Goal: Task Accomplishment & Management: Manage account settings

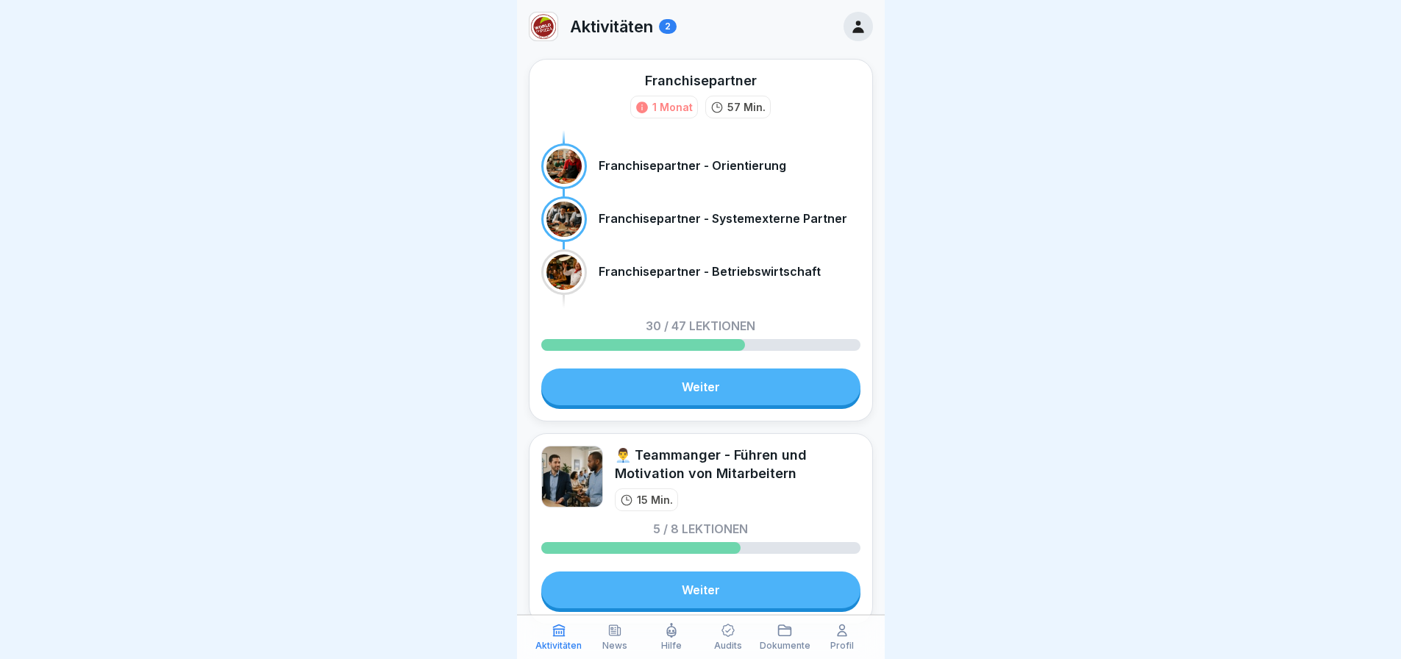
click at [727, 641] on p "Audits" at bounding box center [728, 646] width 28 height 10
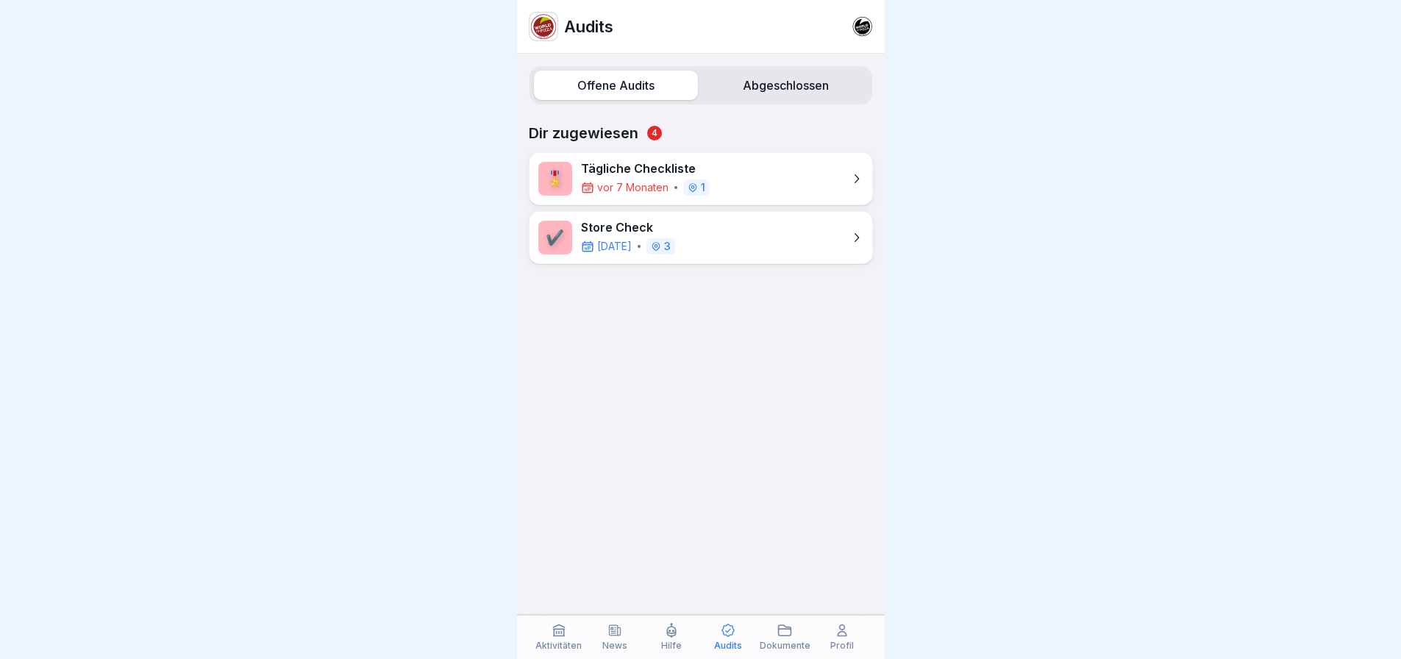
click at [663, 638] on div "Hilfe" at bounding box center [671, 637] width 49 height 28
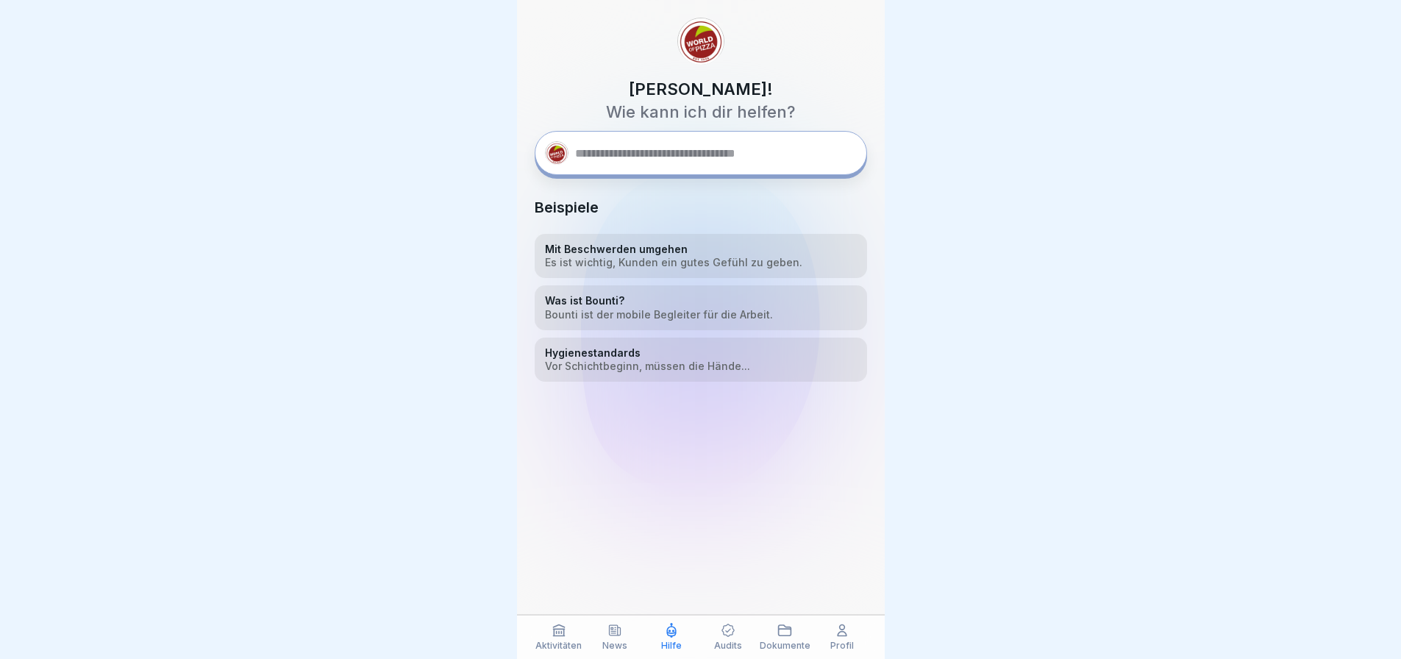
click at [646, 143] on div "Hallo, Juliane! Wie kann ich dir helfen? Beispiele Mit Beschwerden umgehen Es i…" at bounding box center [701, 329] width 368 height 659
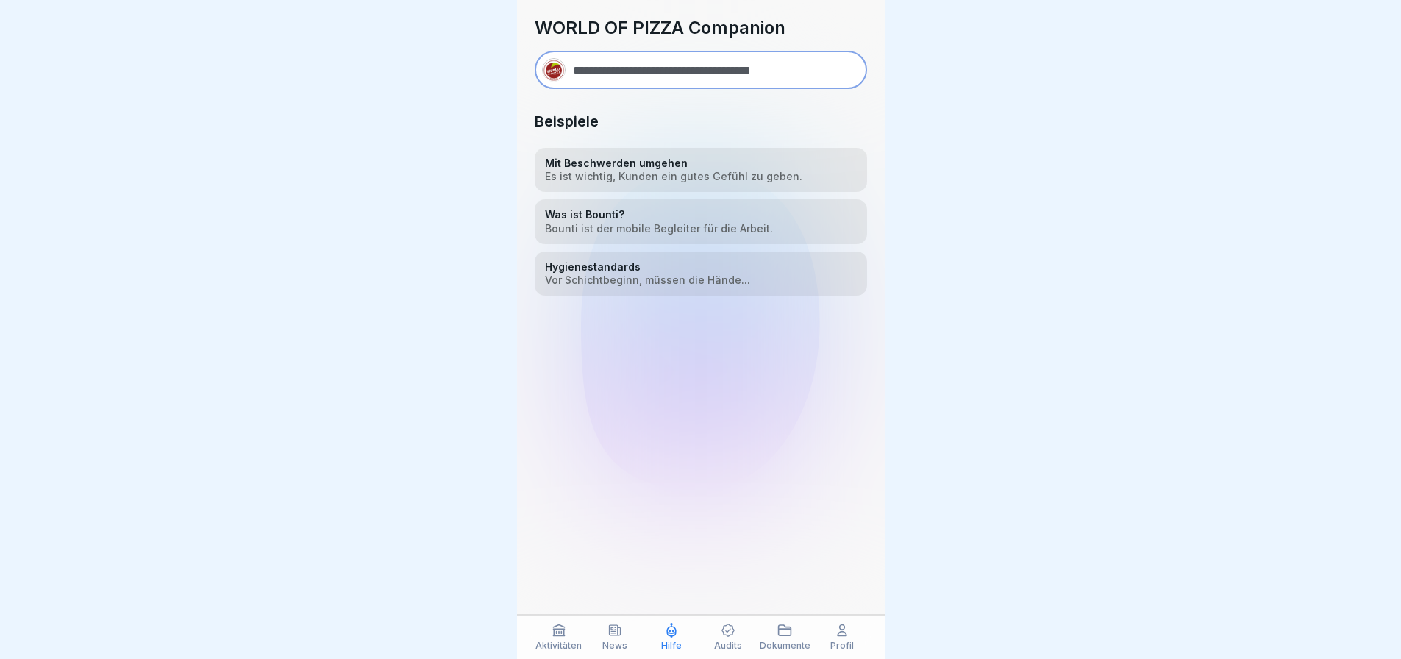
type input "**********"
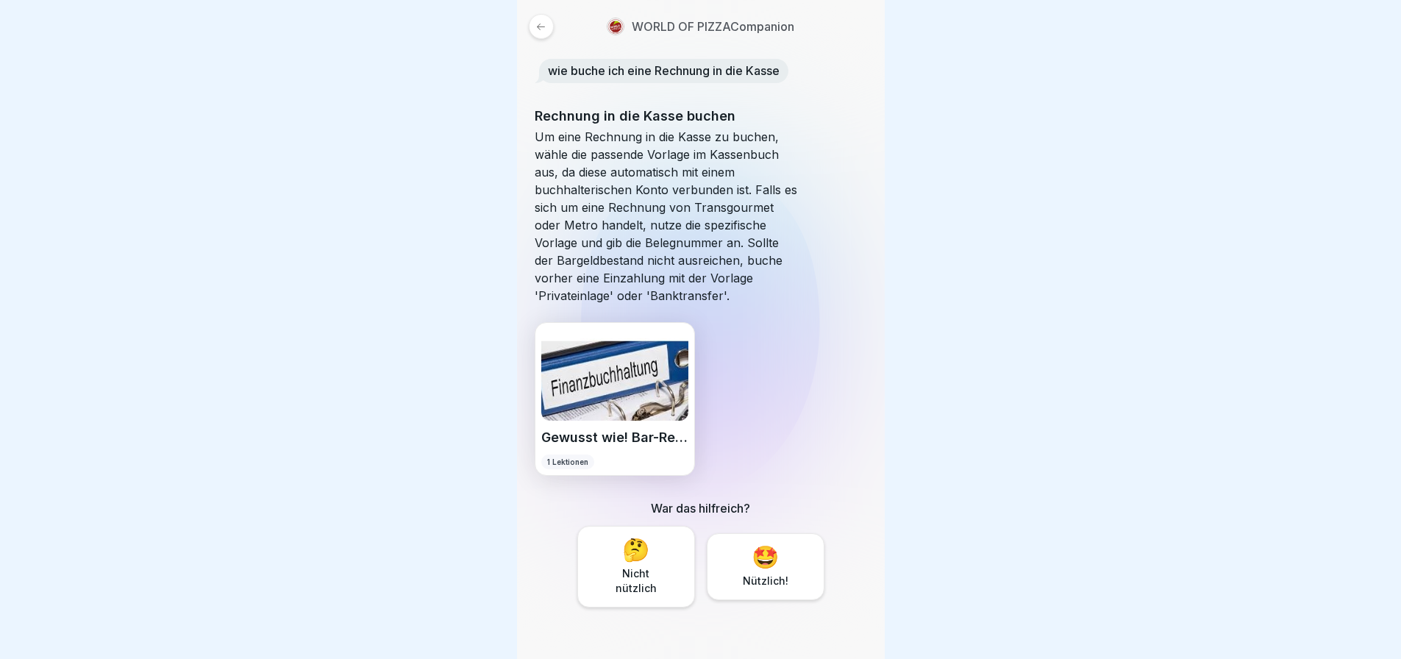
click at [784, 574] on p "Nützlich!" at bounding box center [765, 581] width 69 height 15
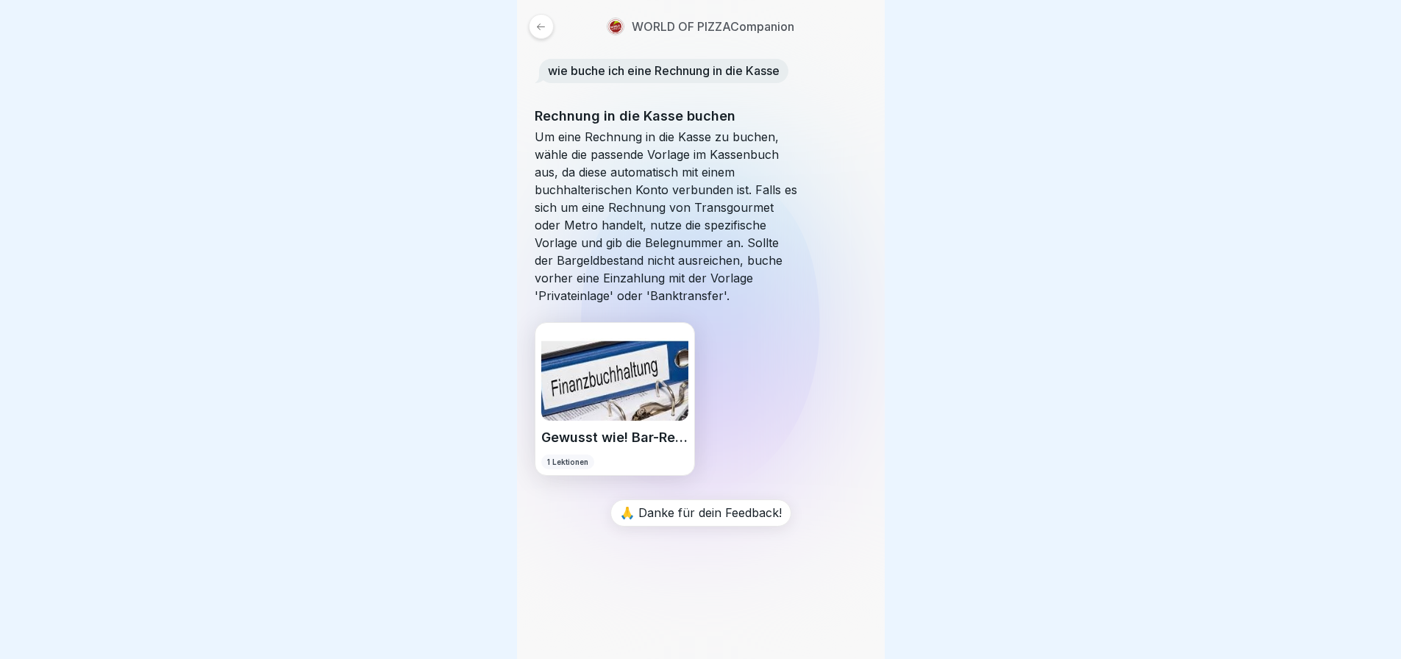
click at [544, 26] on icon at bounding box center [540, 26] width 11 height 11
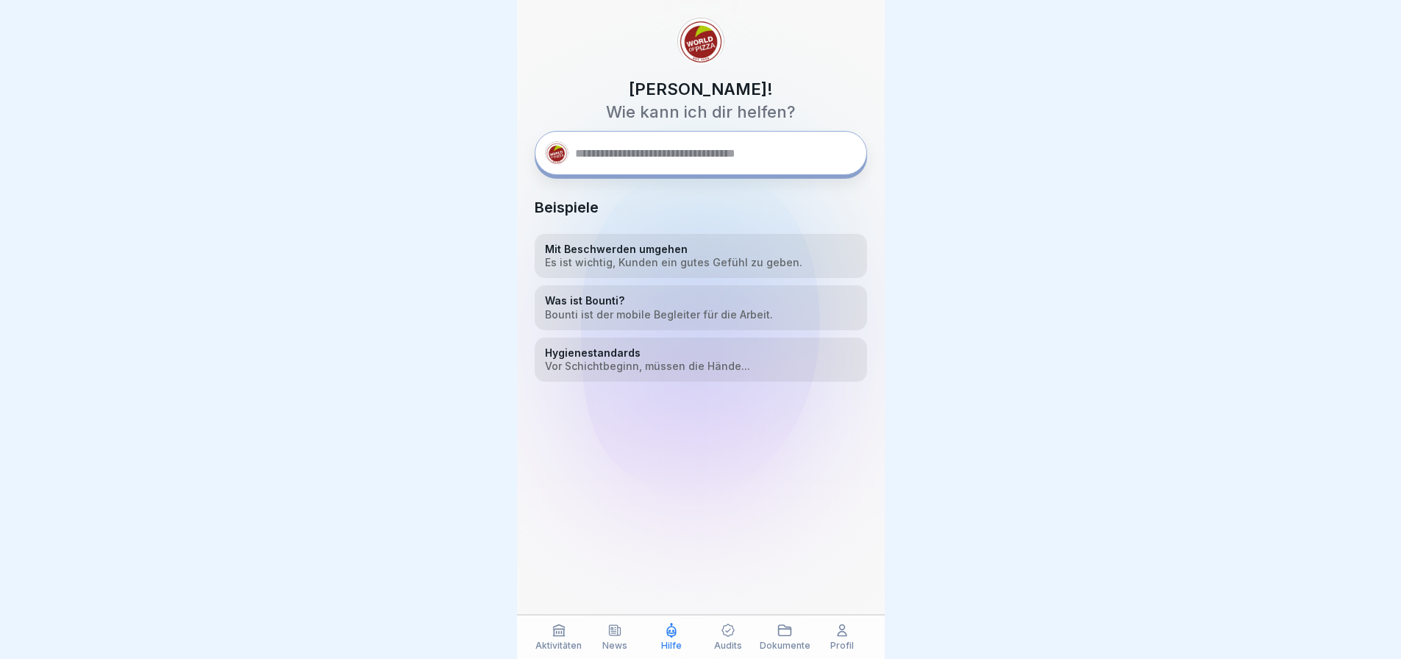
click at [724, 643] on p "Audits" at bounding box center [728, 646] width 28 height 10
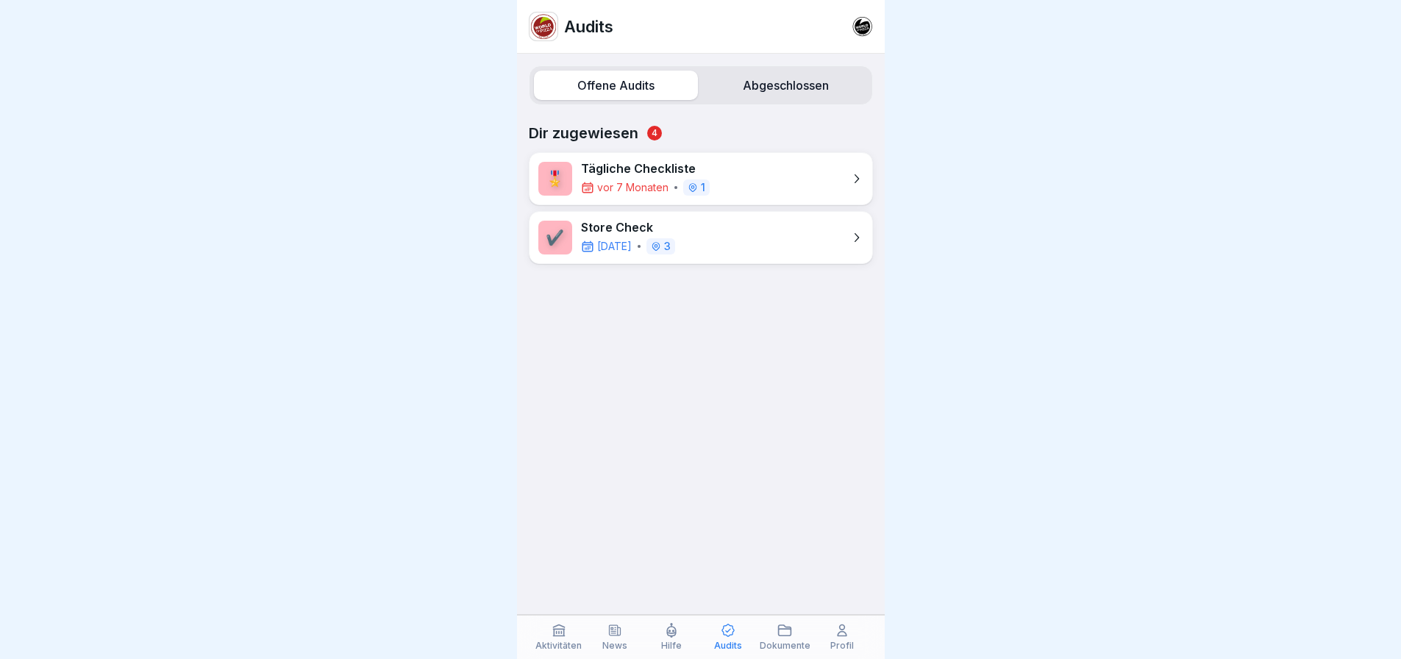
click at [704, 238] on div "✔️ Store Check morgen 3" at bounding box center [701, 237] width 344 height 53
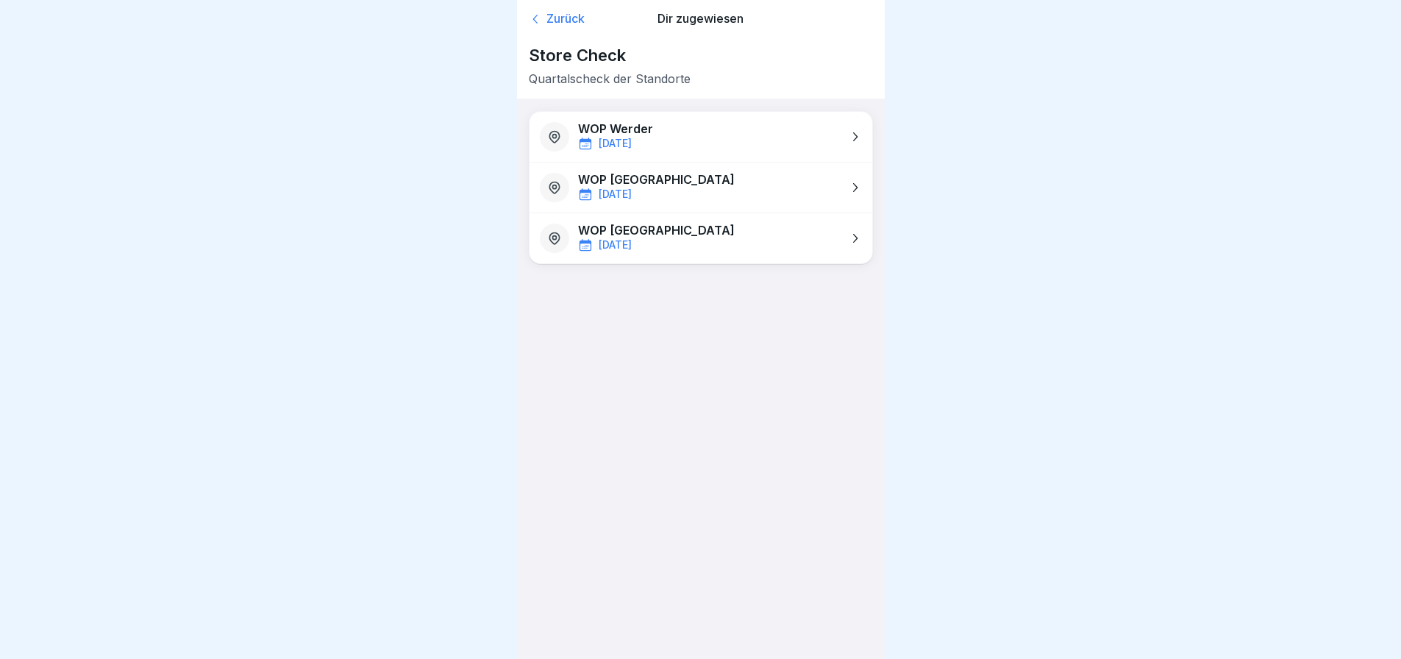
click at [774, 190] on div "WOP Potsdam - City morgen" at bounding box center [700, 188] width 343 height 50
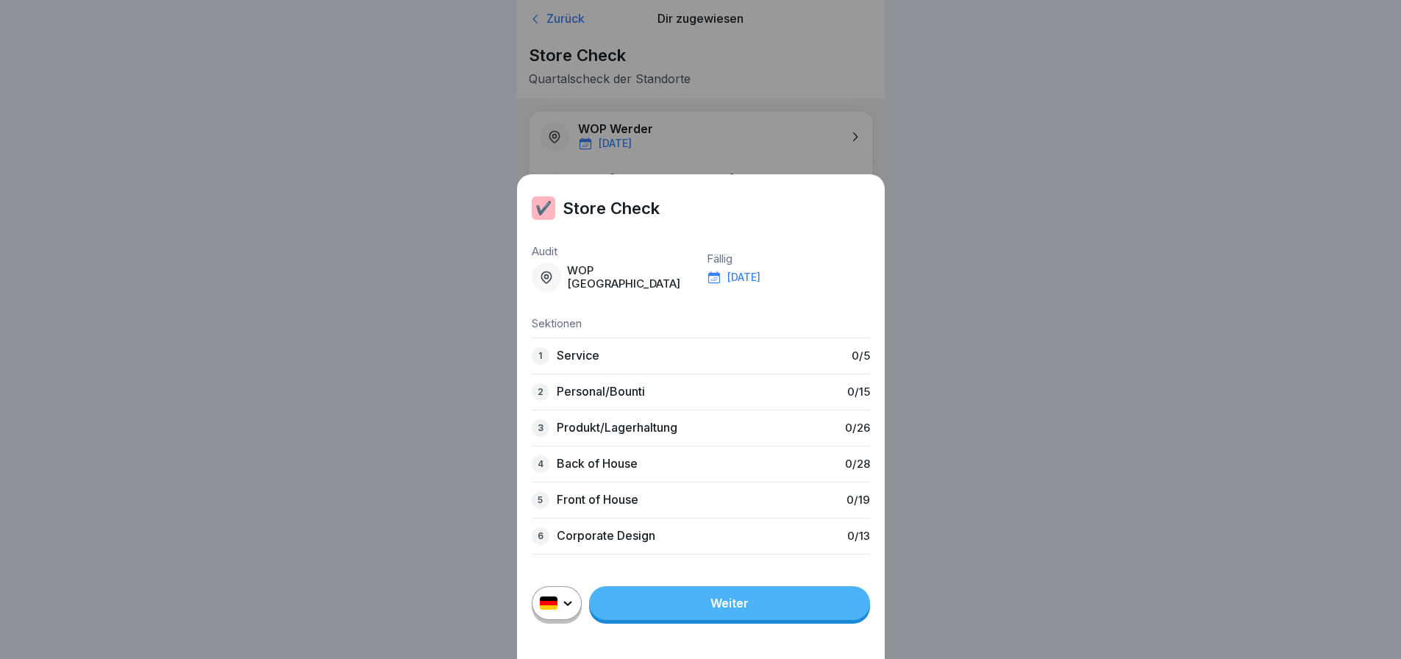
click at [738, 374] on div "1 Service 0 / 5" at bounding box center [701, 356] width 338 height 36
click at [760, 618] on link "Weiter" at bounding box center [729, 603] width 281 height 34
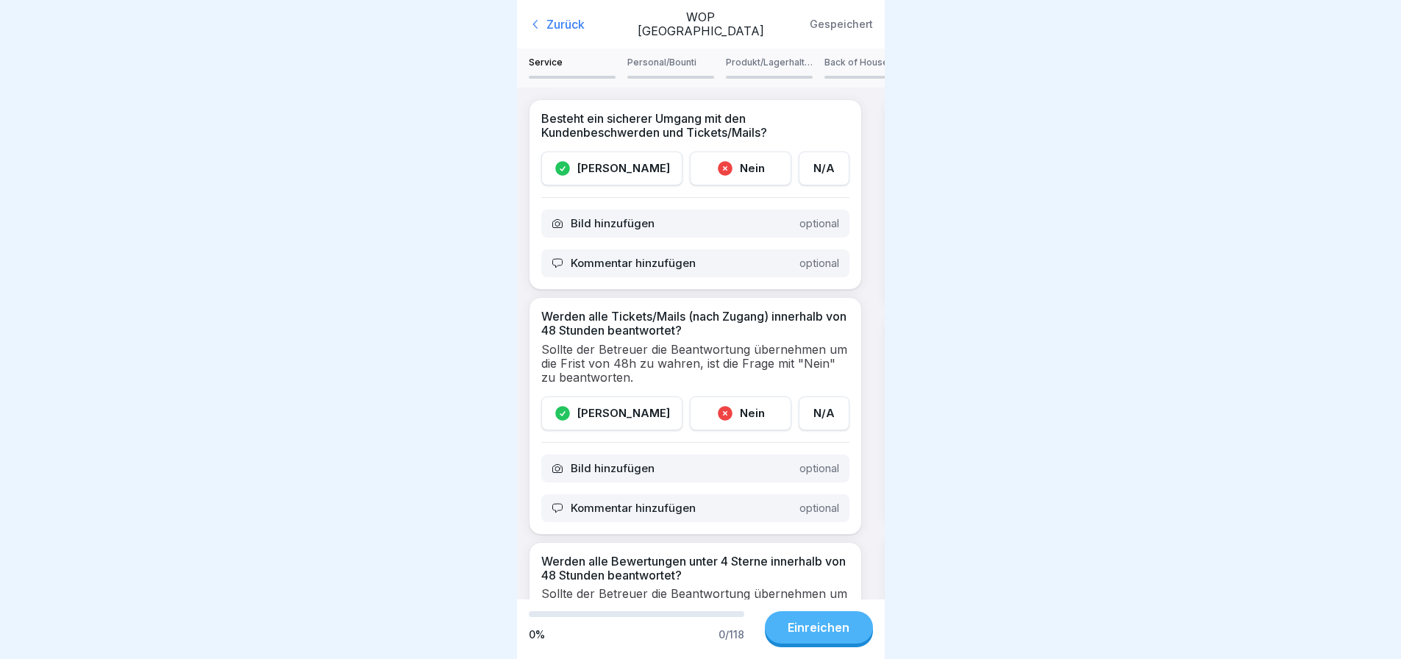
click at [604, 173] on div "Ja" at bounding box center [611, 168] width 141 height 34
click at [632, 414] on div "Ja" at bounding box center [611, 413] width 141 height 34
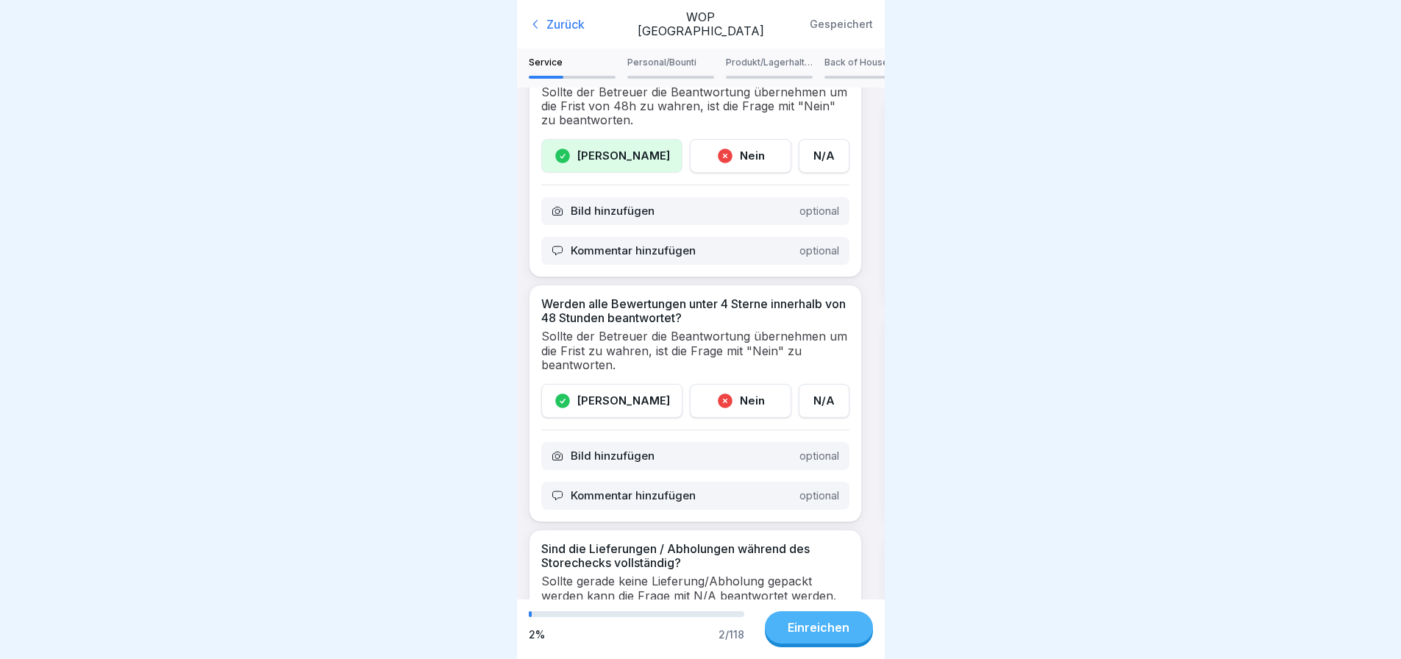
scroll to position [294, 0]
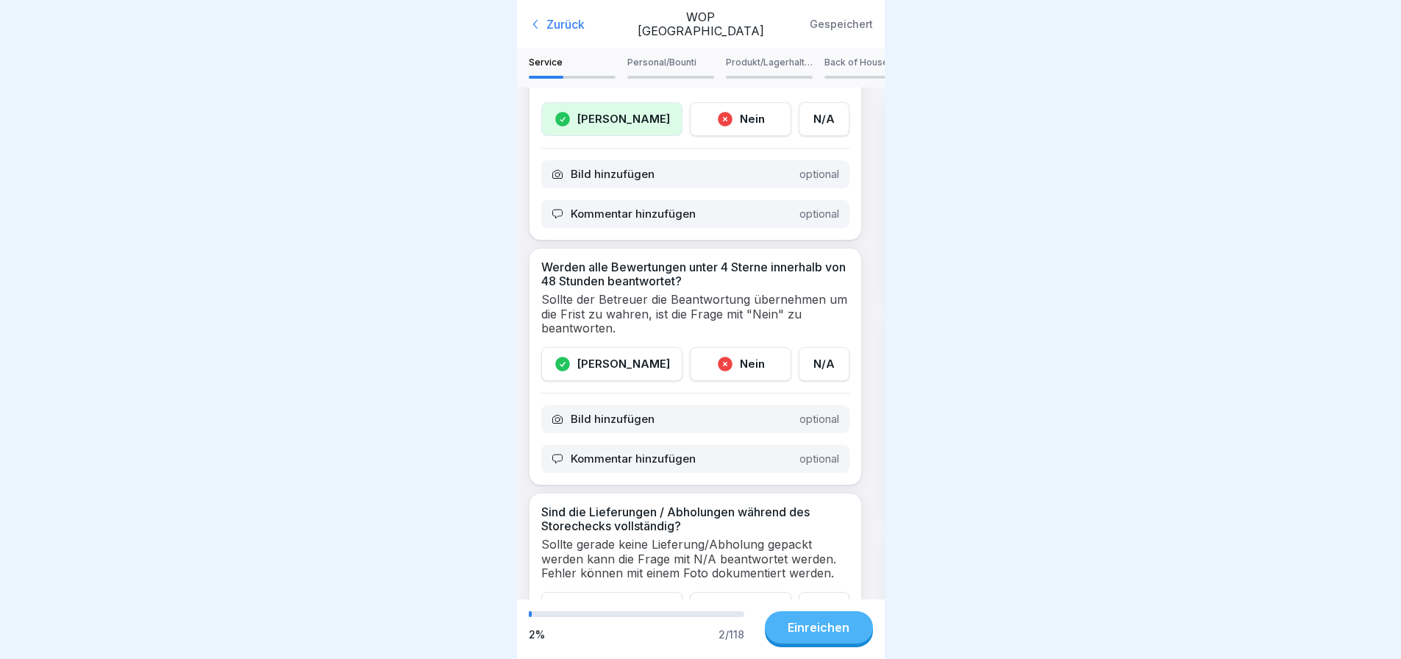
click at [625, 363] on div "Ja" at bounding box center [611, 364] width 141 height 34
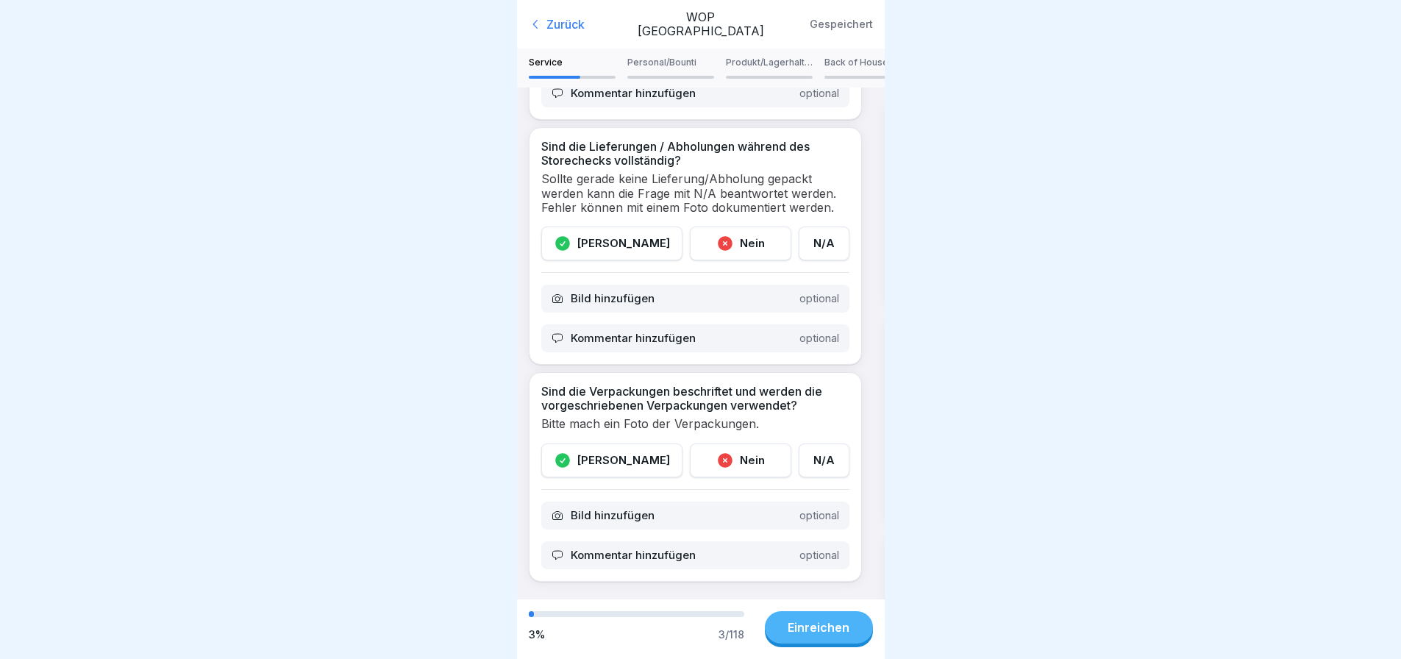
scroll to position [11, 0]
click at [674, 63] on div "Personal/Bounti" at bounding box center [670, 67] width 87 height 21
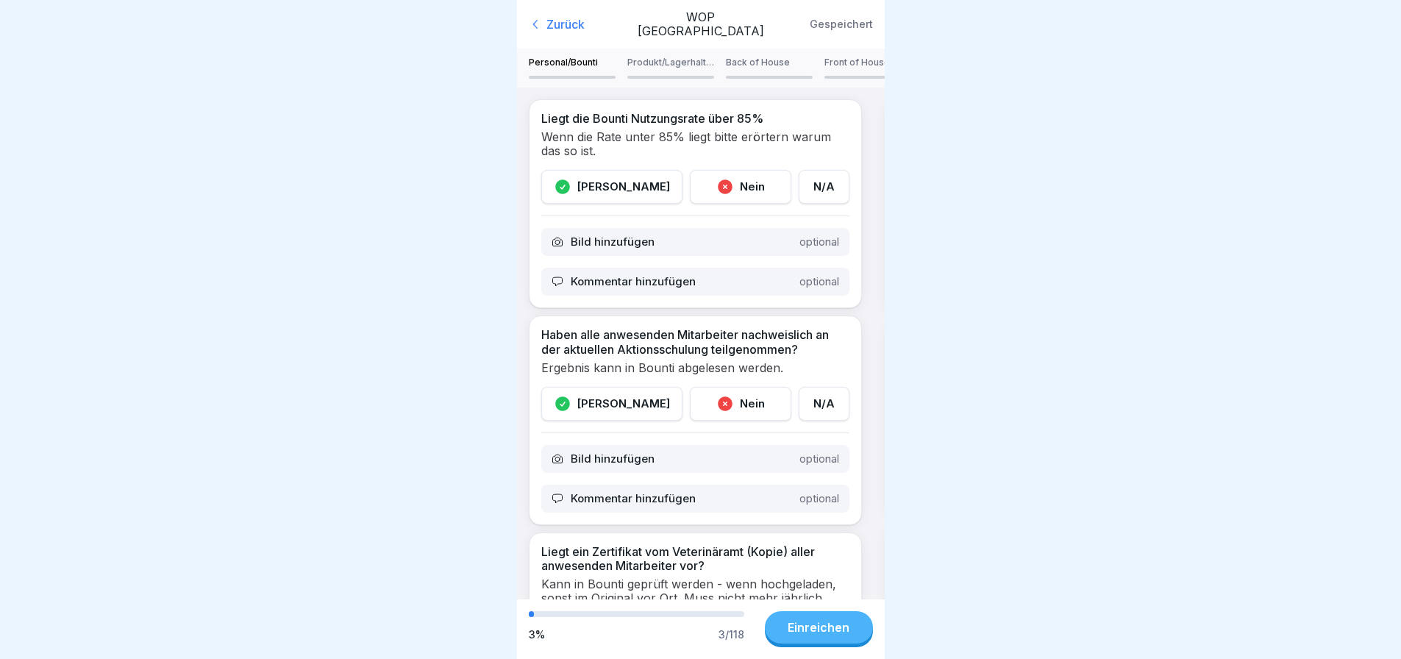
click at [571, 178] on icon at bounding box center [563, 187] width 18 height 18
click at [623, 275] on p "Kommentar hinzufügen" at bounding box center [633, 281] width 125 height 13
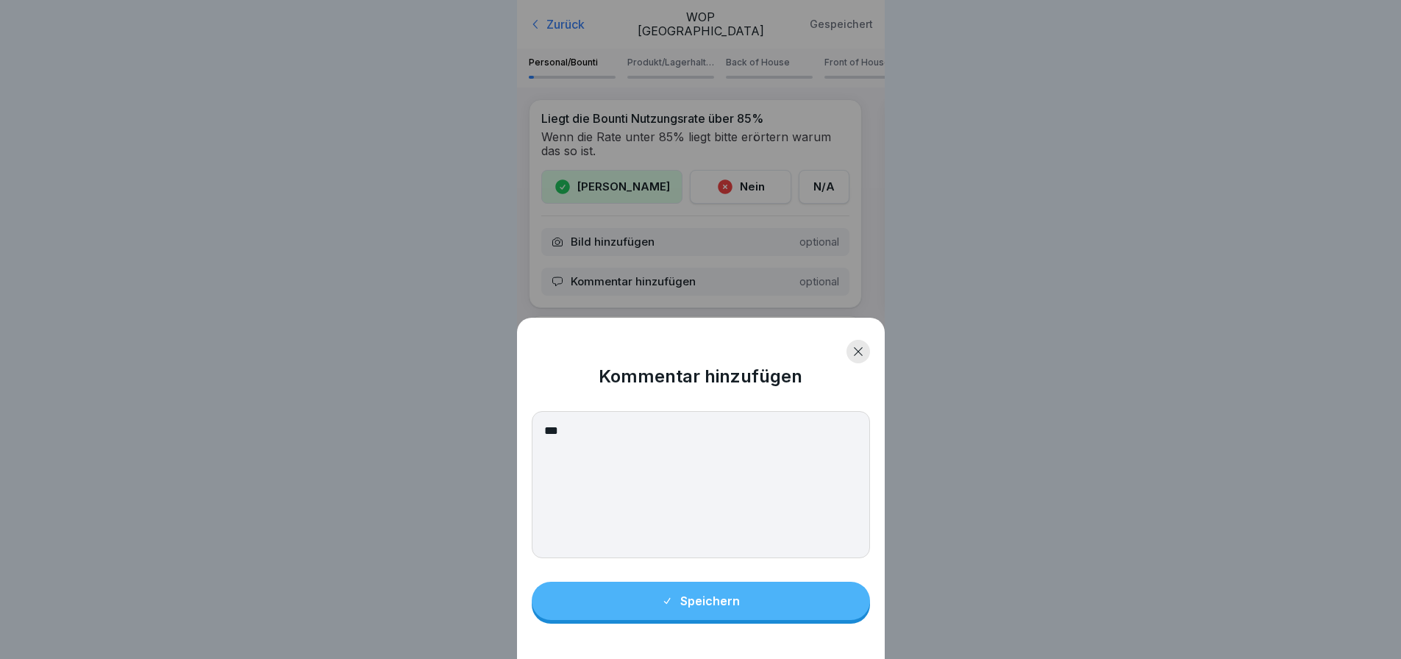
type textarea "***"
click at [750, 620] on button "Speichern" at bounding box center [701, 601] width 338 height 38
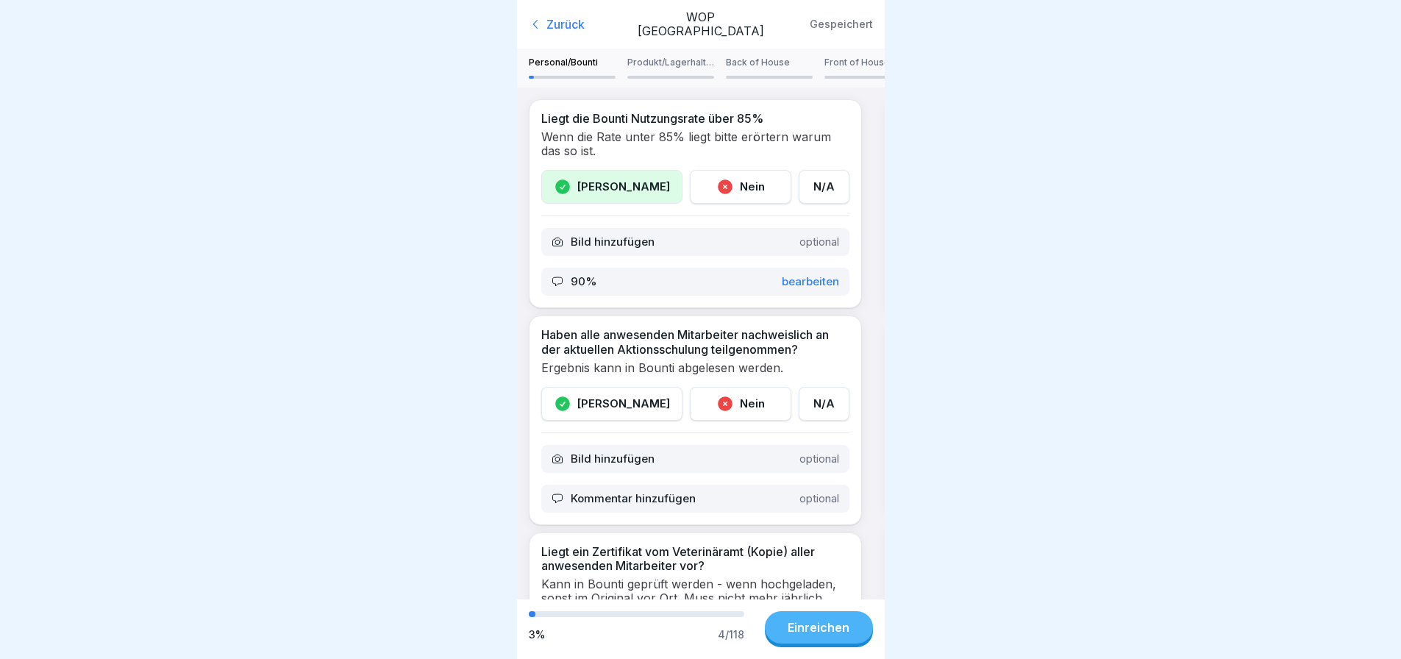
click at [716, 395] on icon at bounding box center [725, 404] width 18 height 18
click at [618, 492] on p "Kommentar hinzufügen" at bounding box center [633, 498] width 125 height 13
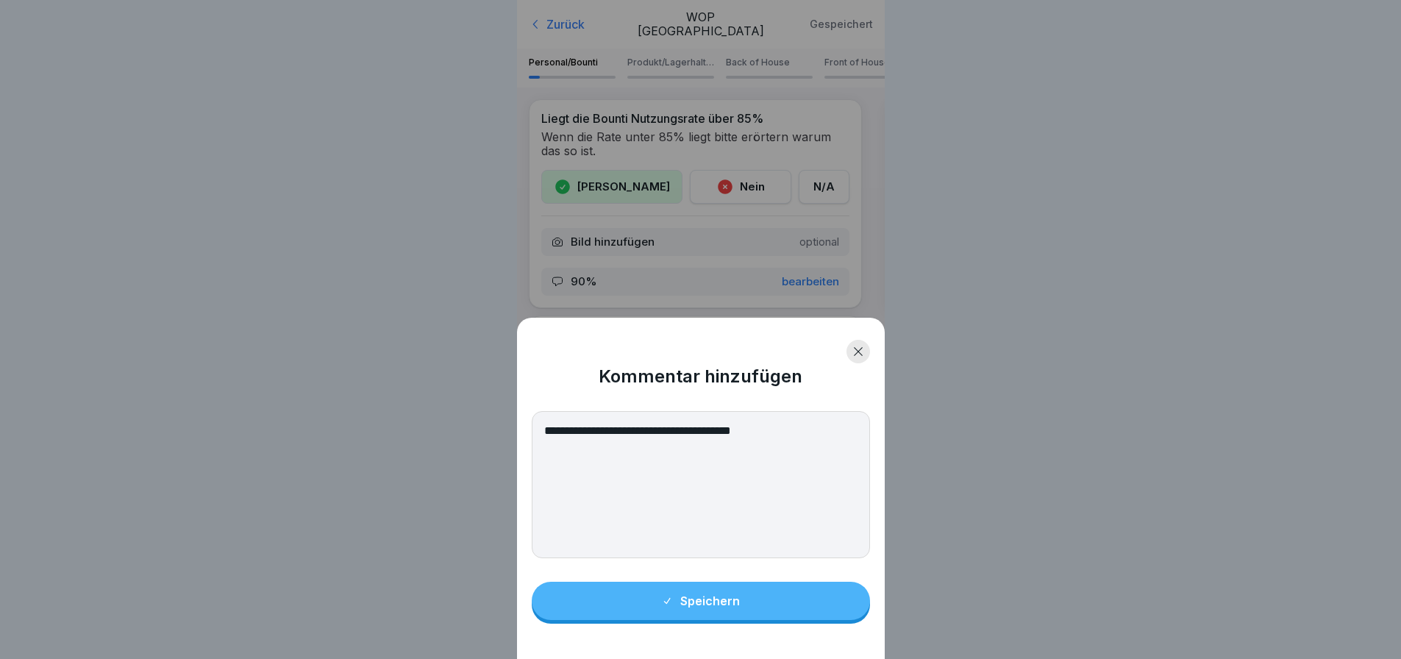
type textarea "**********"
click at [797, 616] on button "Speichern" at bounding box center [701, 601] width 338 height 38
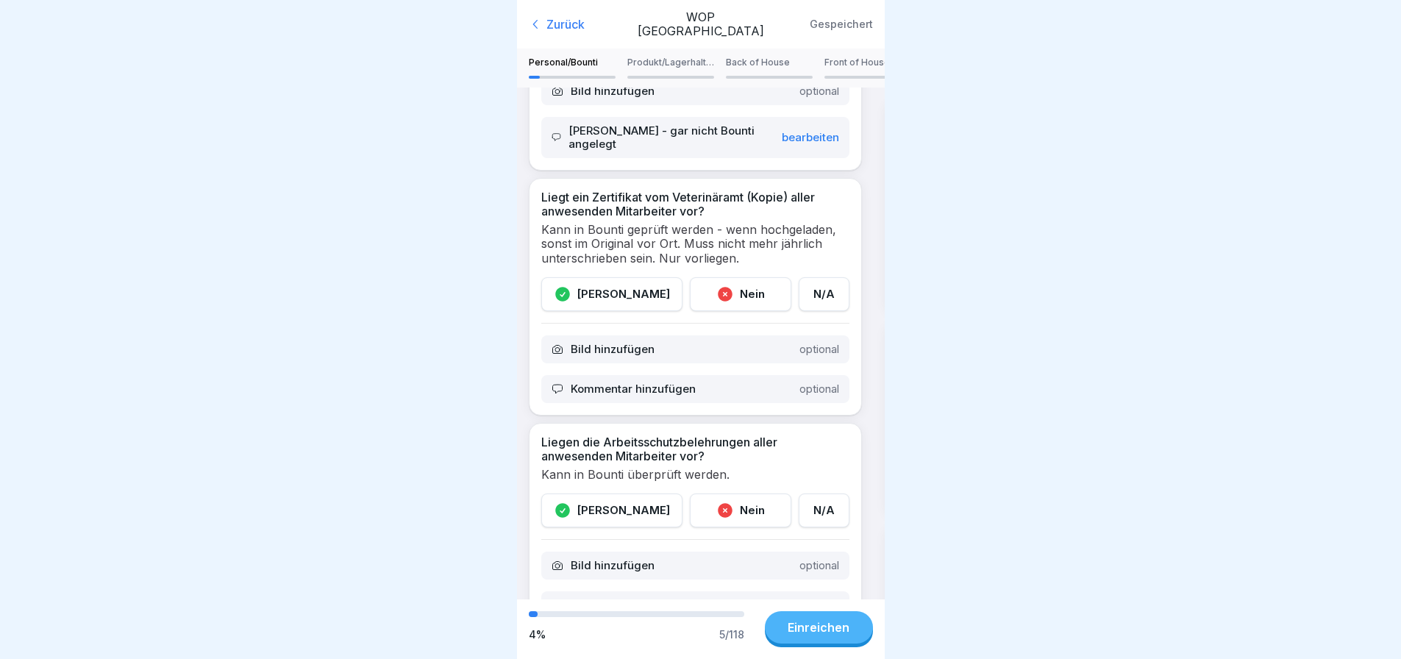
scroll to position [441, 0]
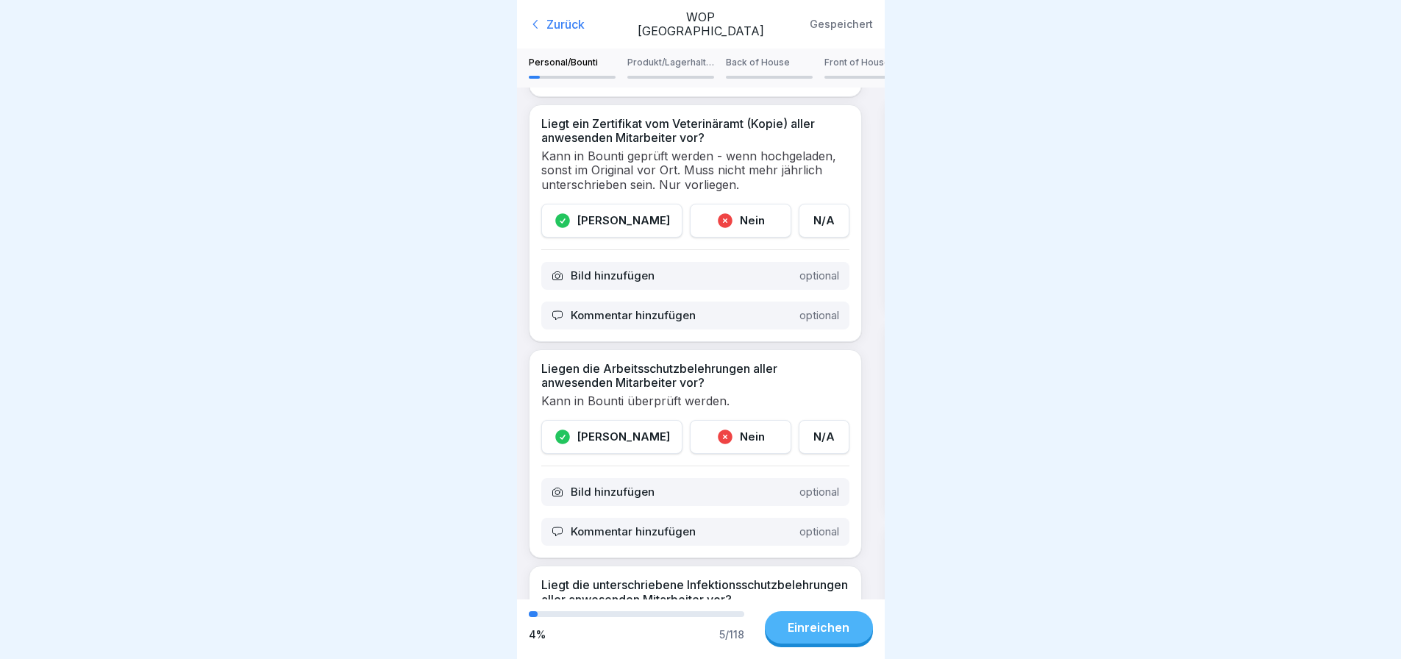
click at [696, 527] on div "Kommentar hinzufügen optional" at bounding box center [695, 532] width 308 height 28
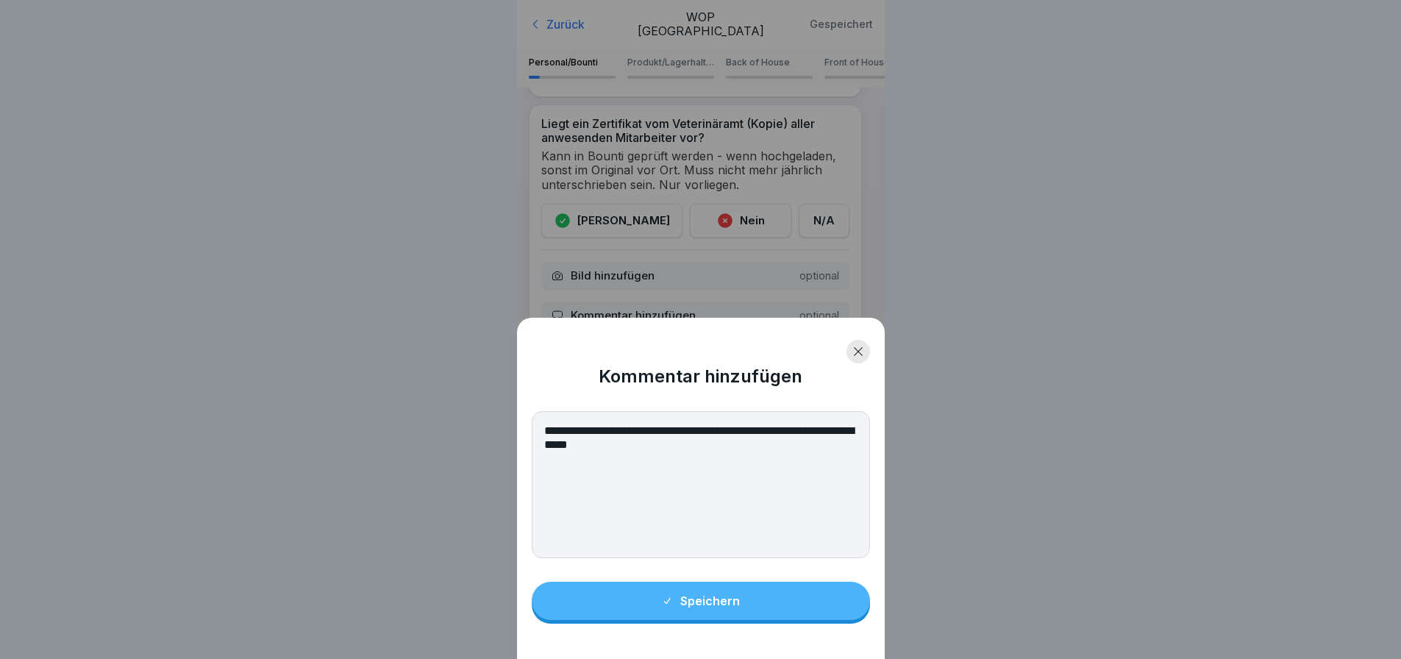
type textarea "**********"
click at [710, 607] on div "Speichern" at bounding box center [700, 600] width 79 height 13
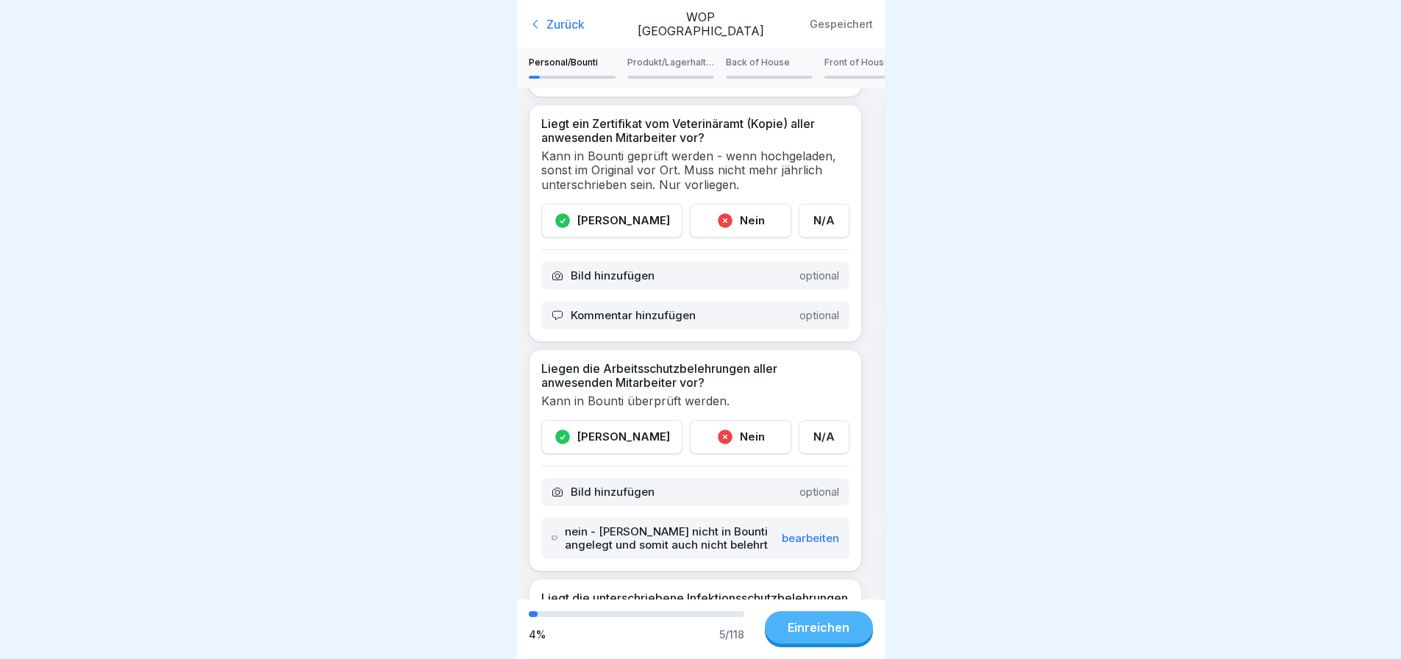
click at [718, 428] on div "Nein" at bounding box center [740, 437] width 101 height 34
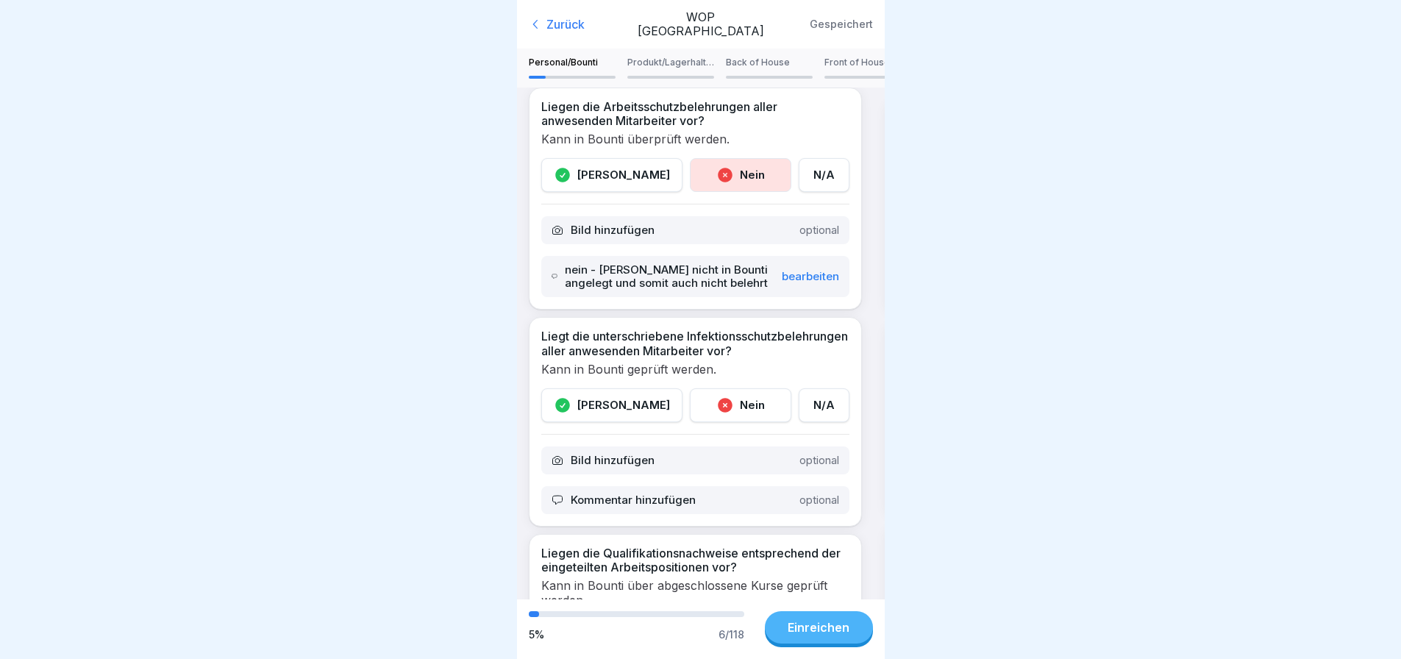
scroll to position [735, 0]
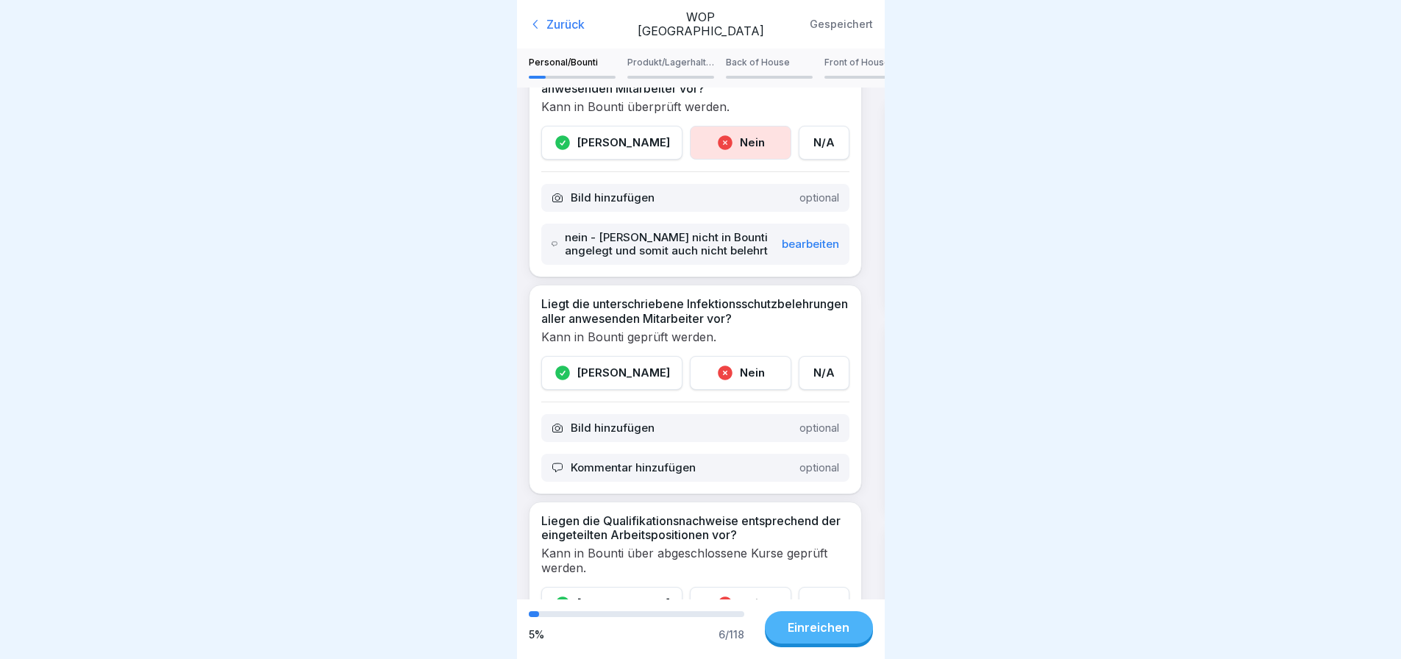
click at [729, 390] on div "Nein" at bounding box center [740, 373] width 101 height 34
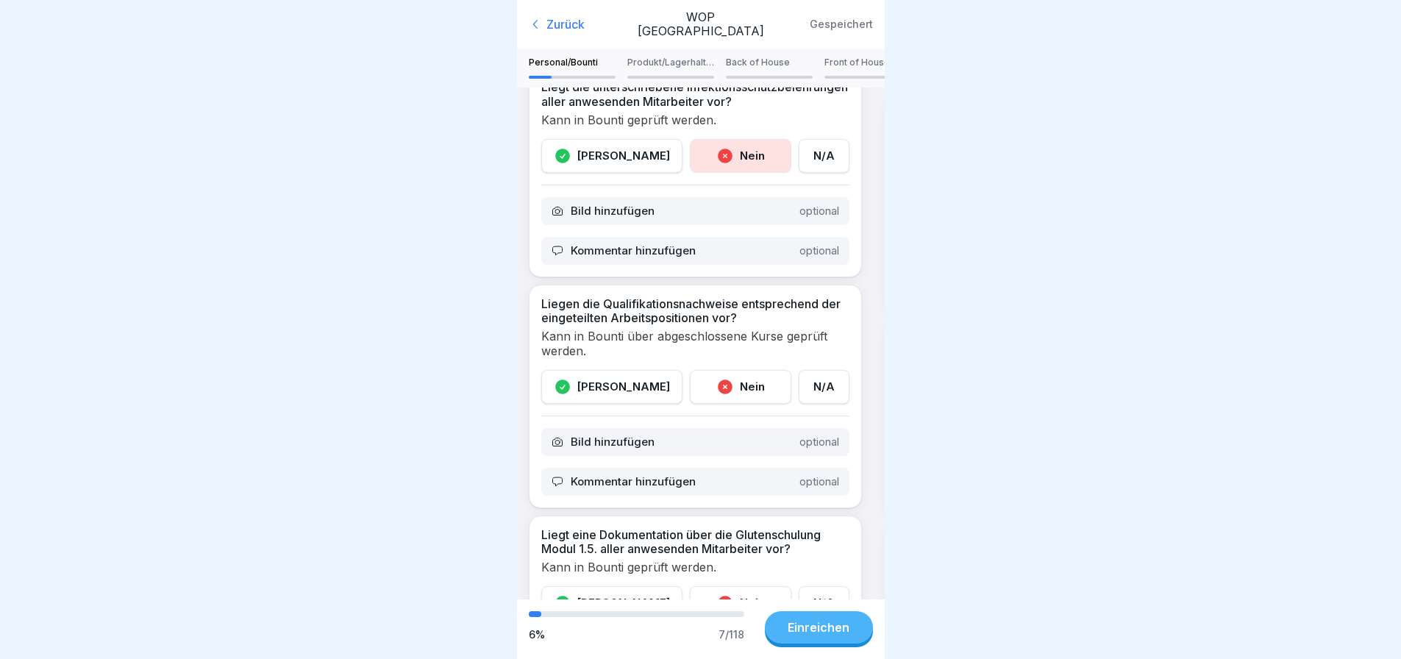
scroll to position [956, 0]
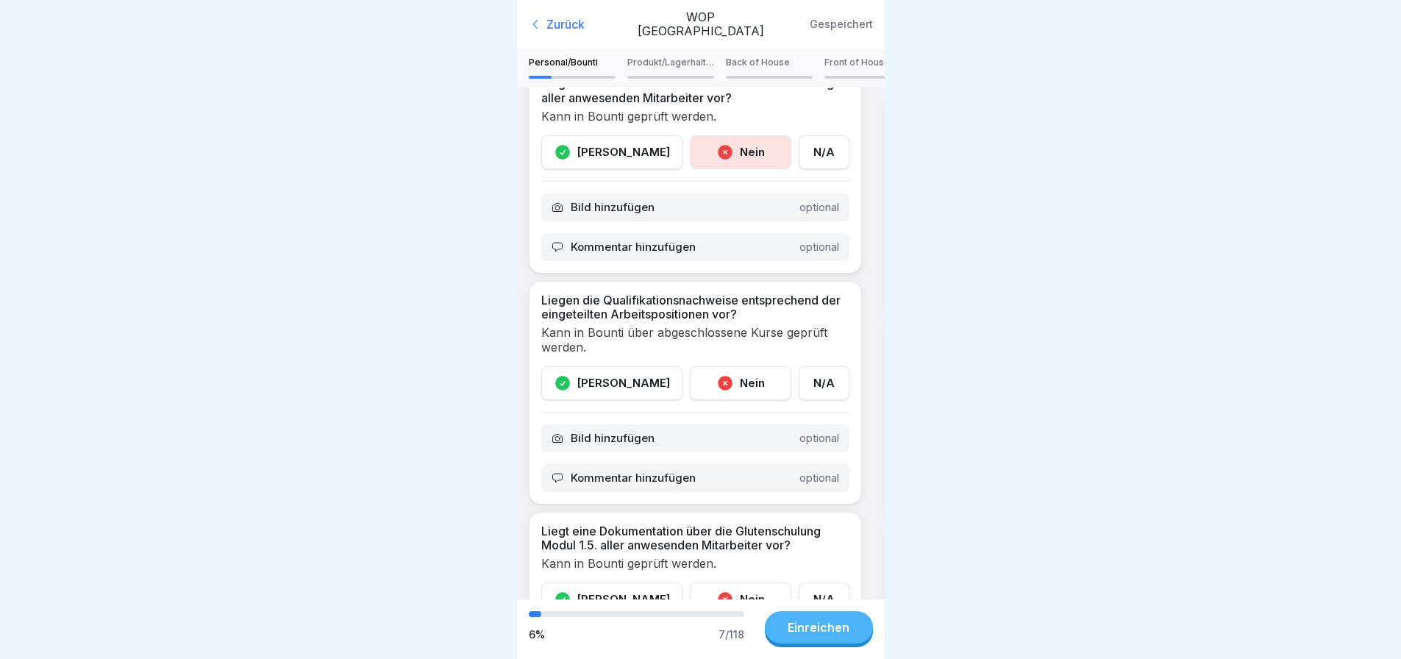
click at [721, 394] on div "Nein" at bounding box center [740, 383] width 101 height 34
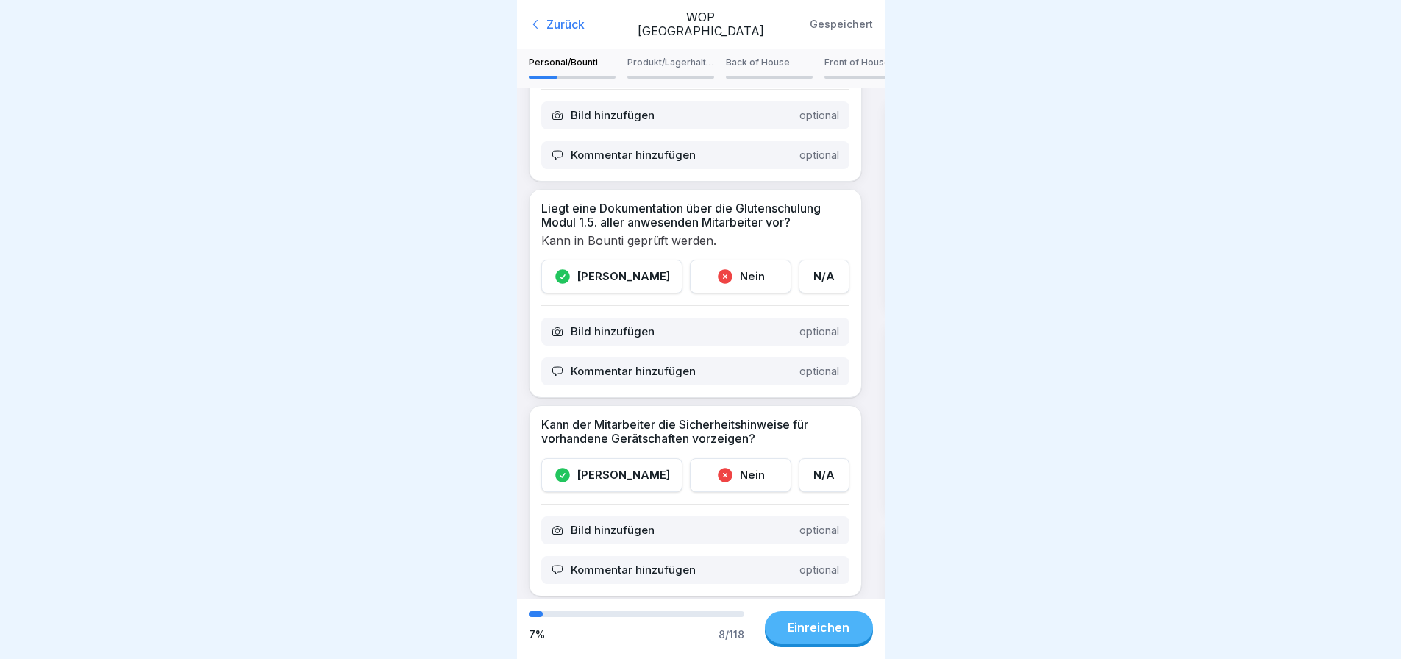
scroll to position [1324, 0]
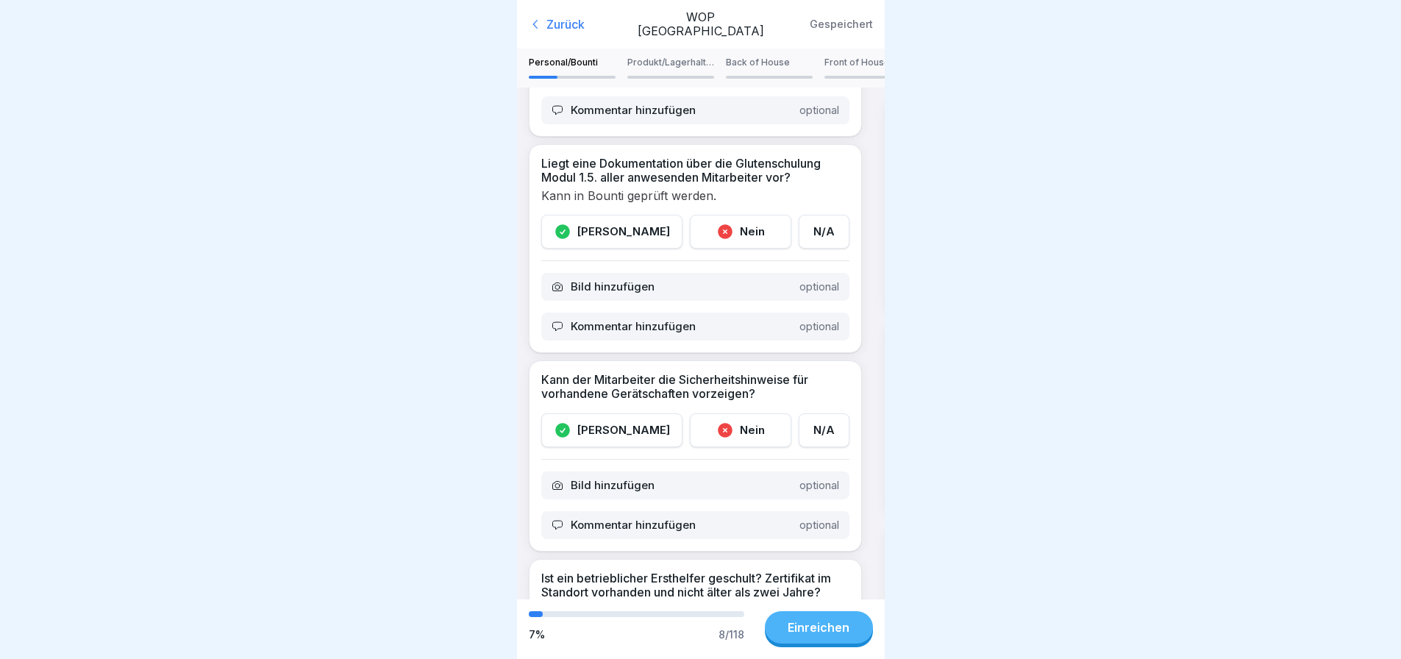
click at [743, 245] on div "Nein" at bounding box center [740, 232] width 101 height 34
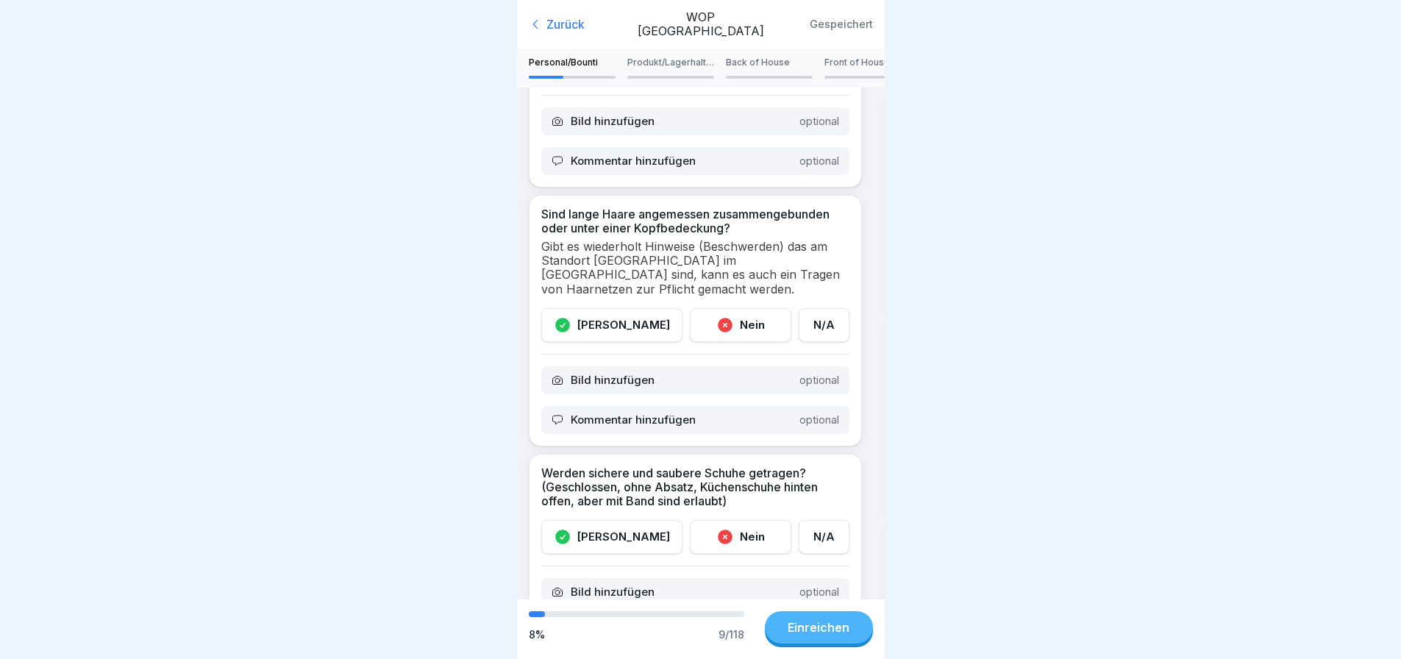
scroll to position [2547, 0]
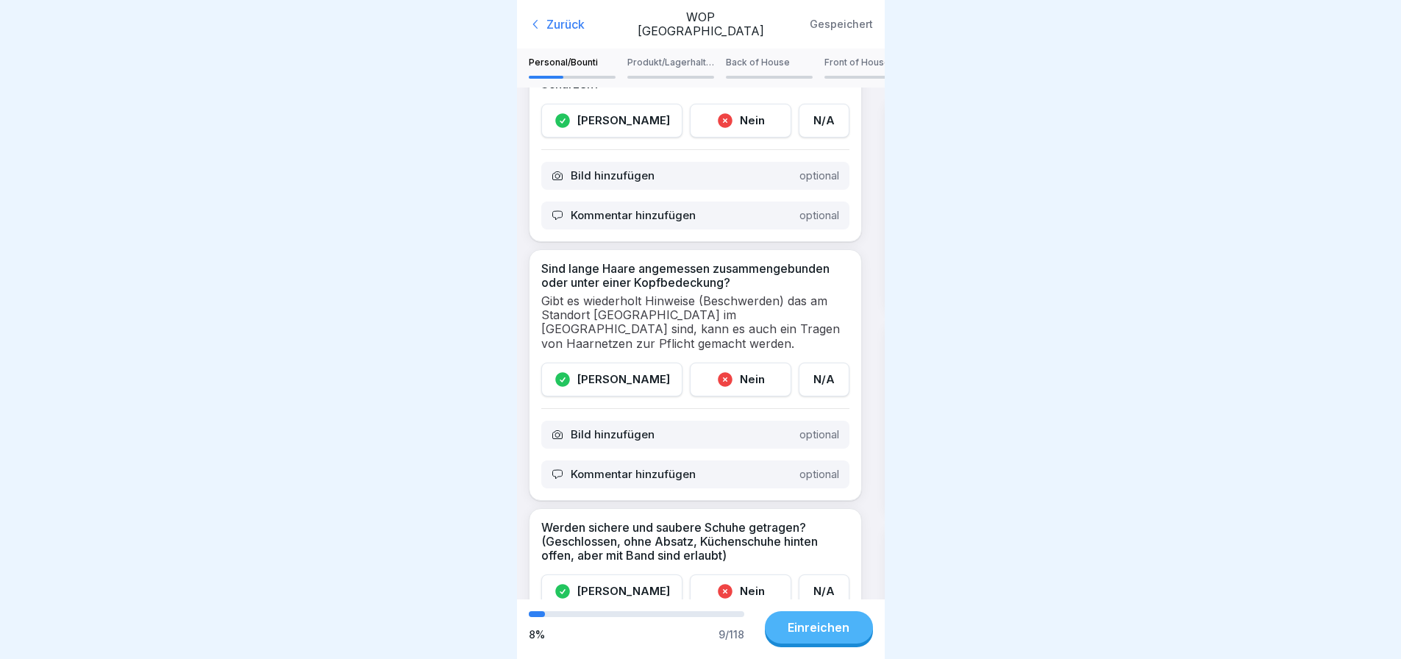
click at [764, 57] on p "Back of House" at bounding box center [769, 62] width 87 height 10
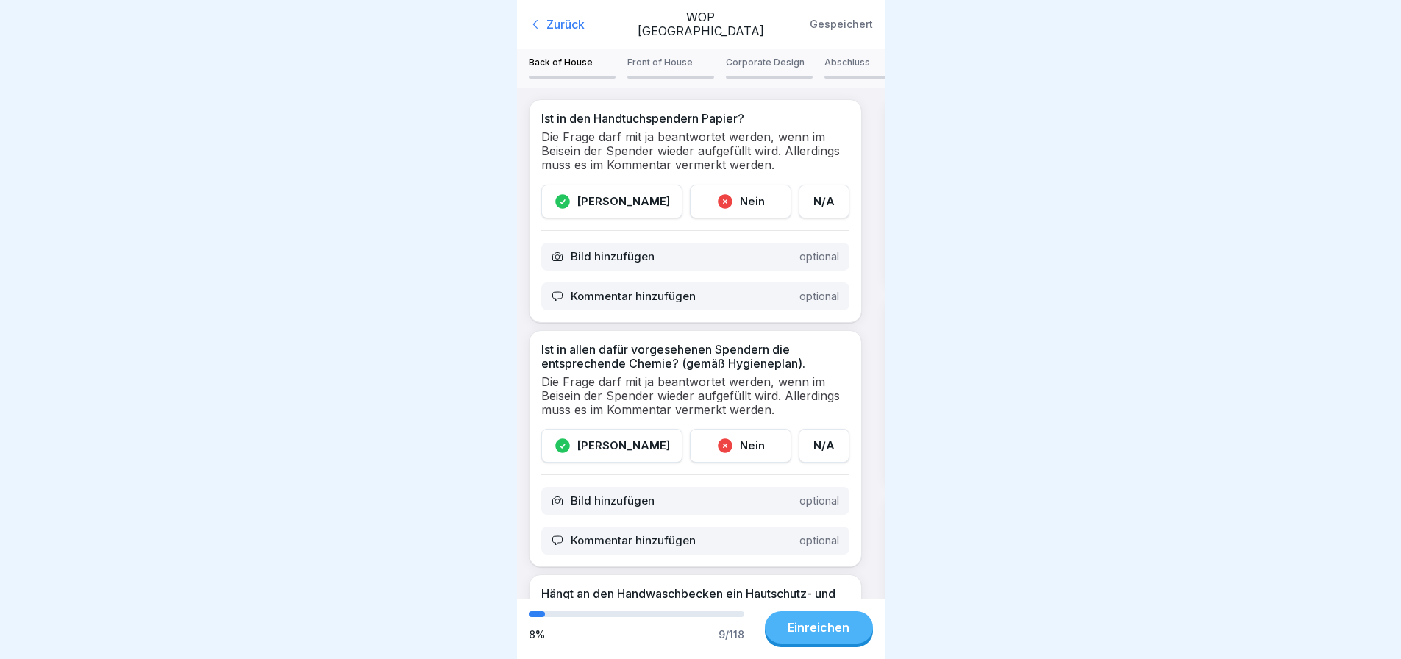
click at [829, 57] on p "Abschluss" at bounding box center [867, 62] width 87 height 10
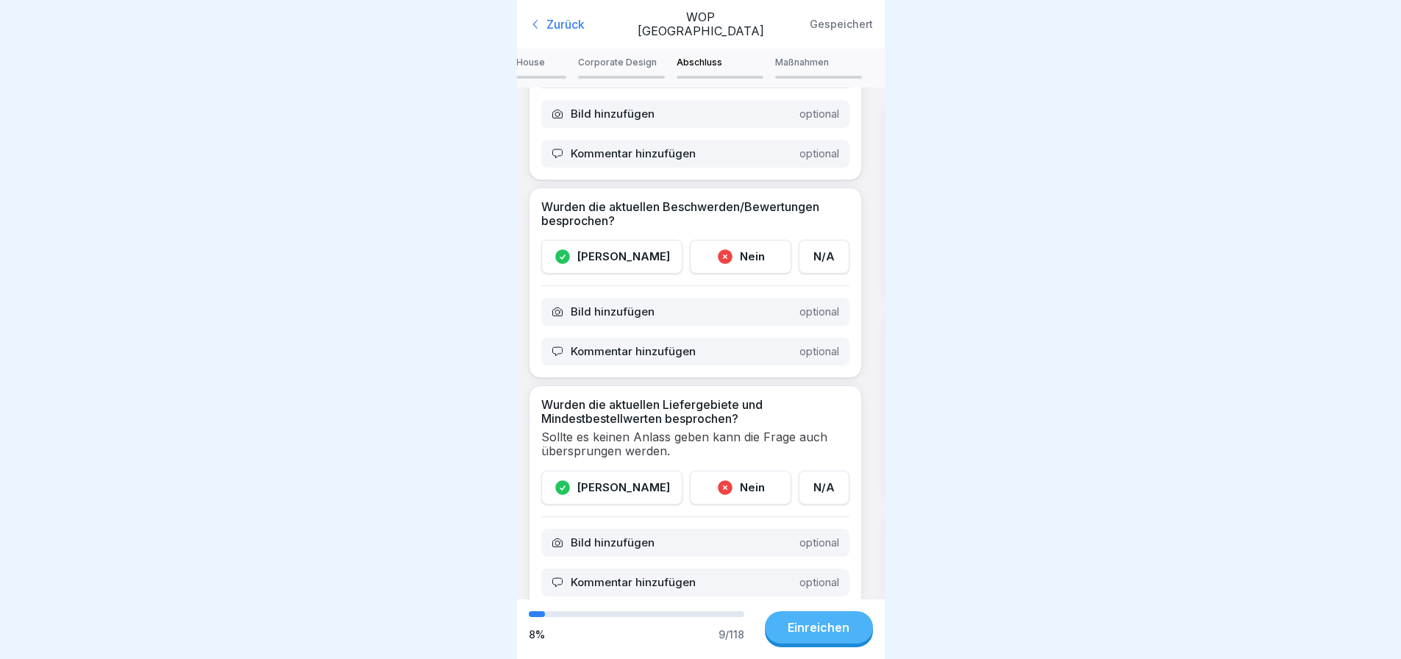
scroll to position [221, 0]
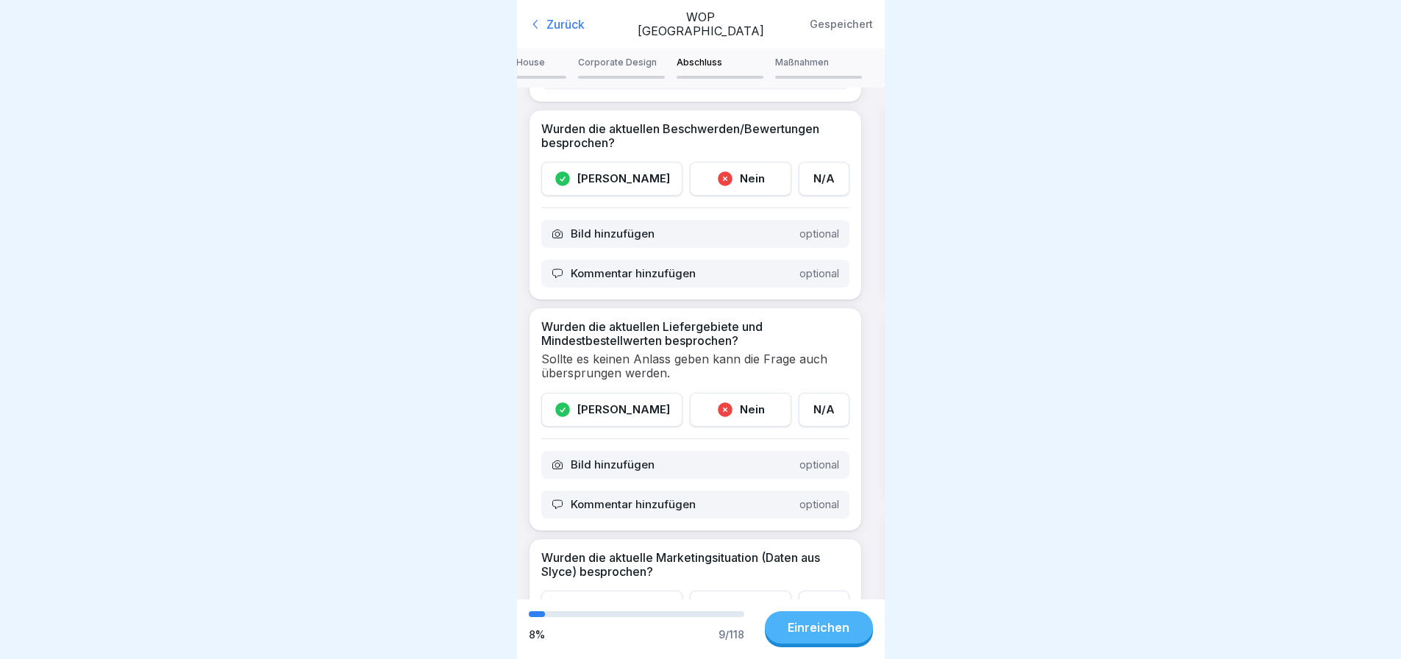
click at [813, 404] on div "N/A" at bounding box center [824, 410] width 51 height 34
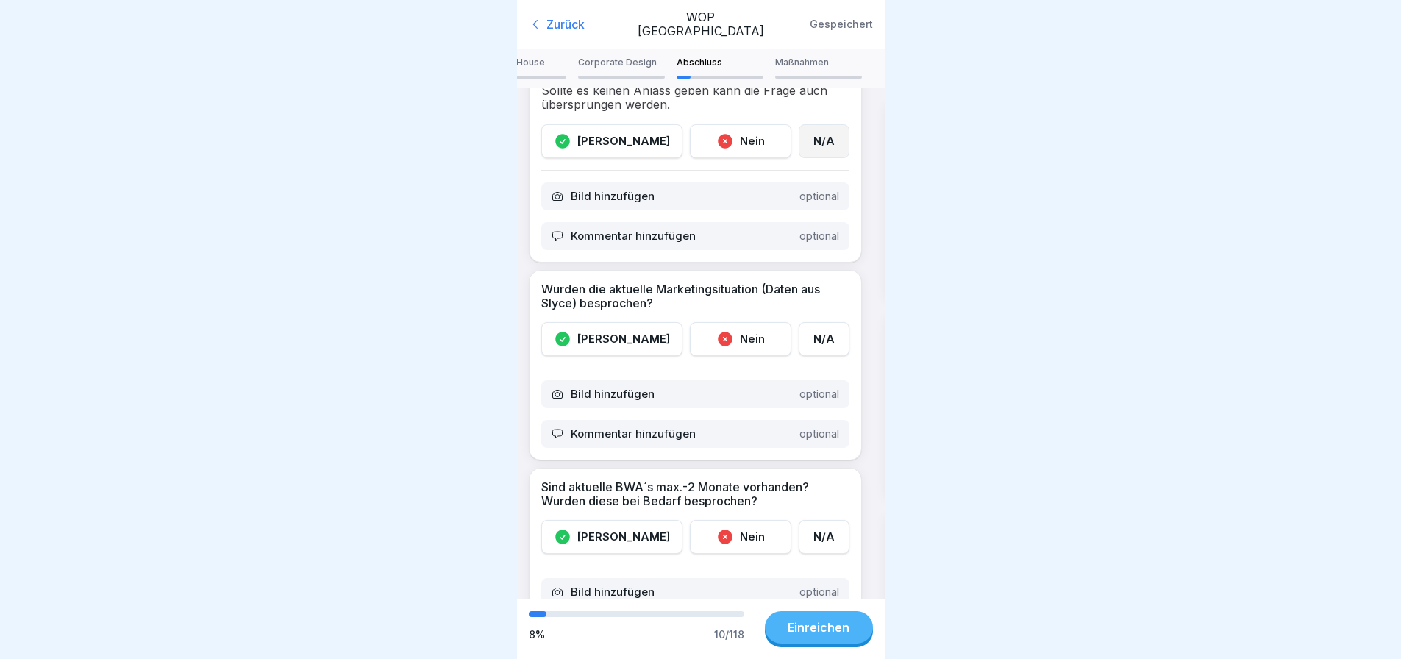
scroll to position [515, 0]
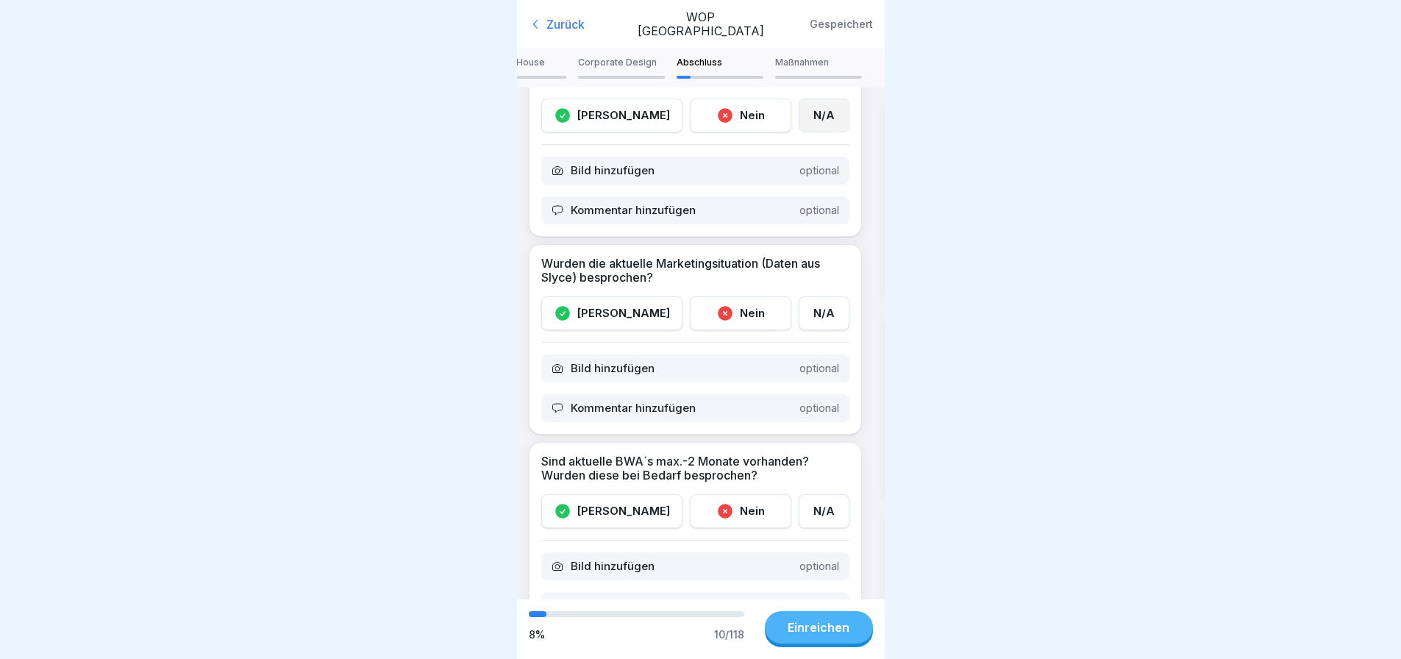
click at [805, 306] on div "N/A" at bounding box center [824, 313] width 51 height 34
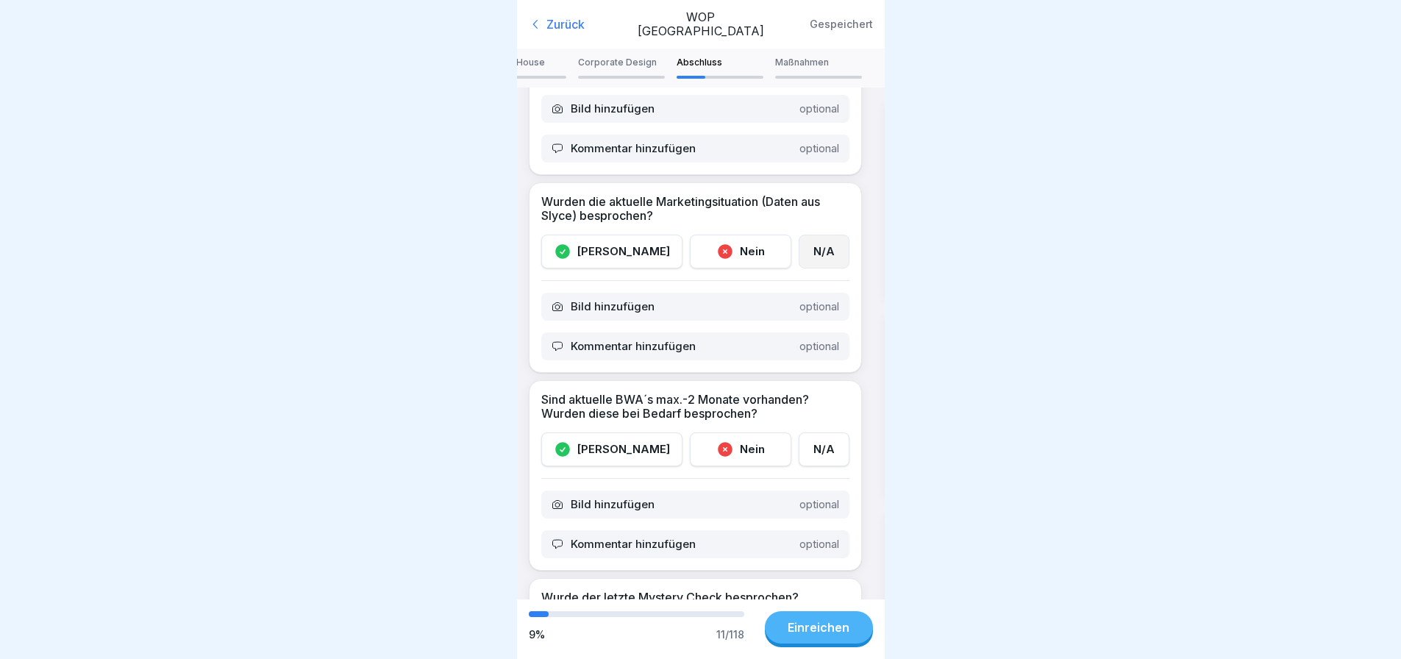
scroll to position [662, 0]
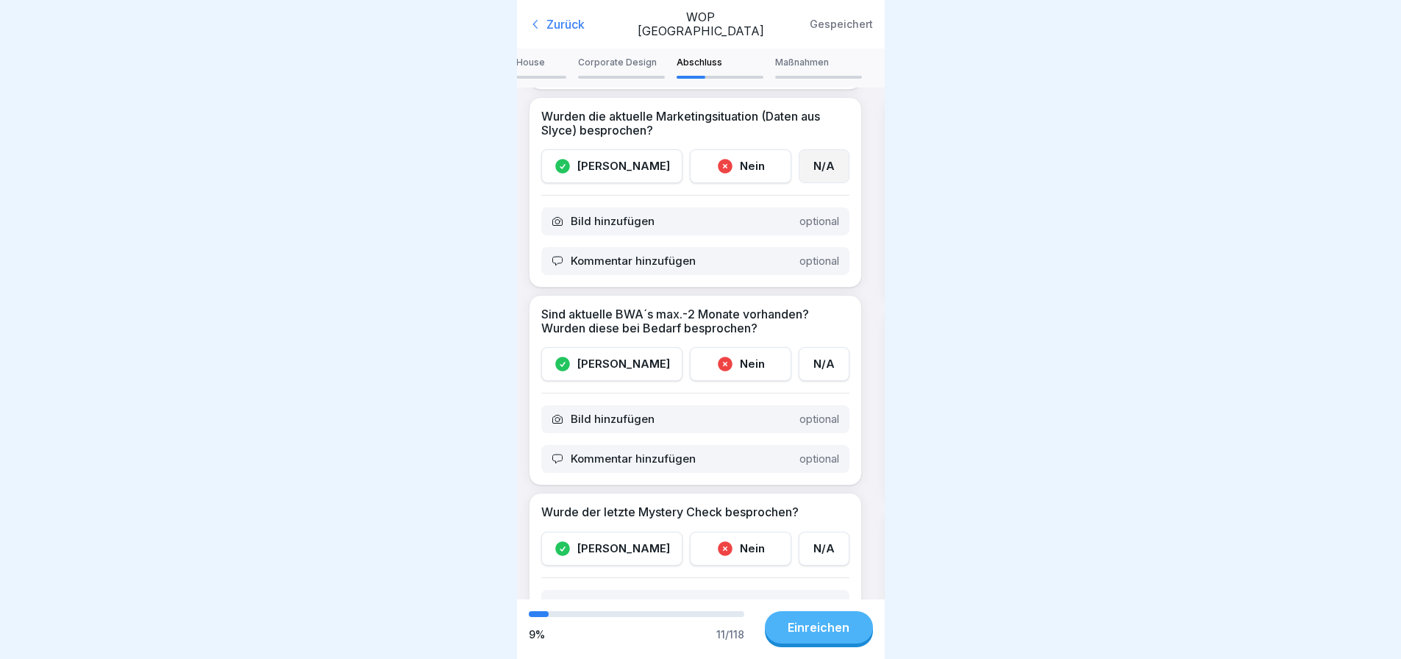
click at [600, 355] on div "Ja" at bounding box center [611, 364] width 141 height 34
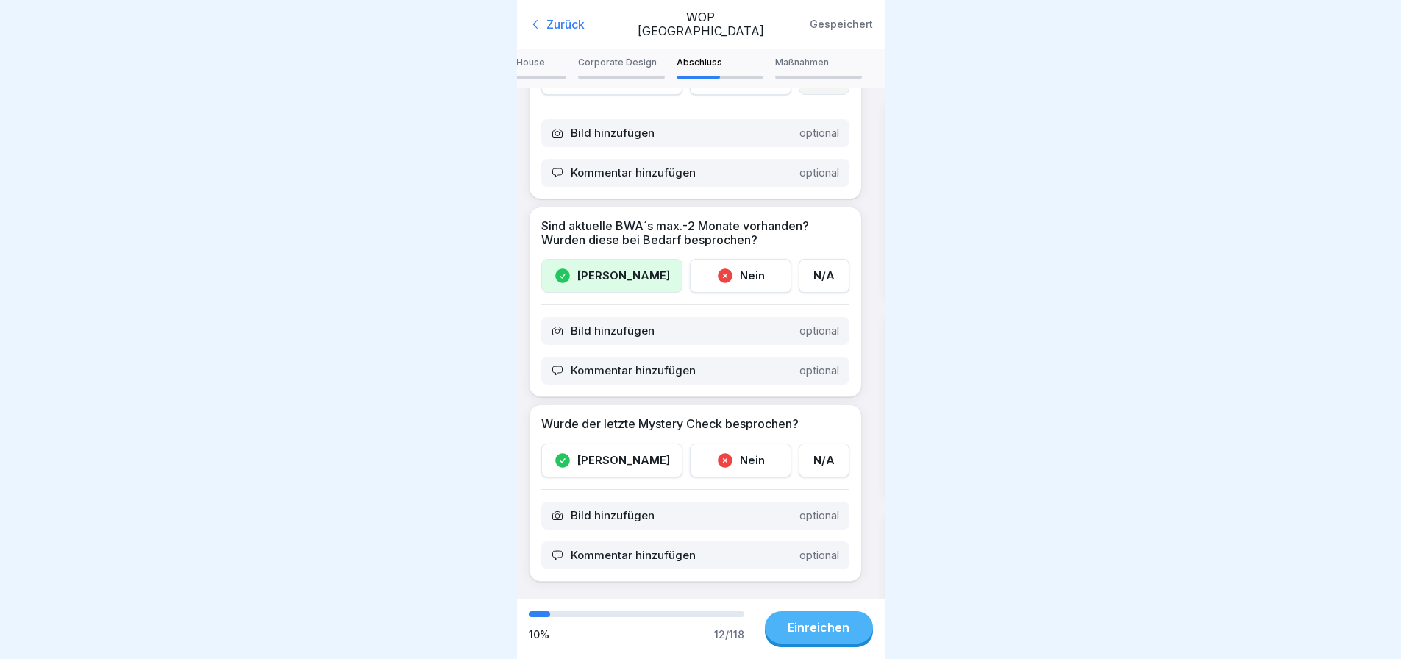
scroll to position [761, 0]
click at [816, 443] on div "N/A" at bounding box center [824, 460] width 51 height 34
click at [808, 57] on p "Maßnahmen" at bounding box center [818, 62] width 87 height 10
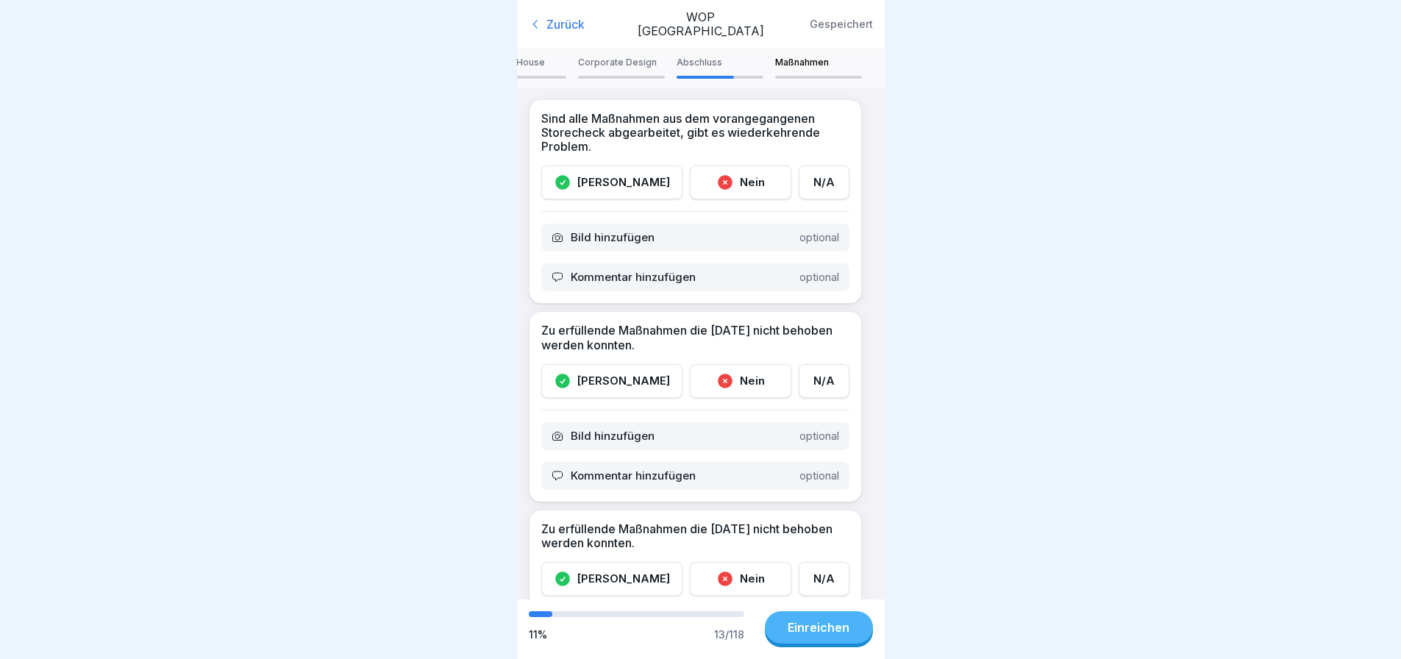
click at [629, 171] on div "Ja" at bounding box center [611, 182] width 141 height 34
click at [641, 368] on div "Ja" at bounding box center [611, 381] width 141 height 34
click at [607, 469] on p "Kommentar hinzufügen" at bounding box center [633, 475] width 125 height 13
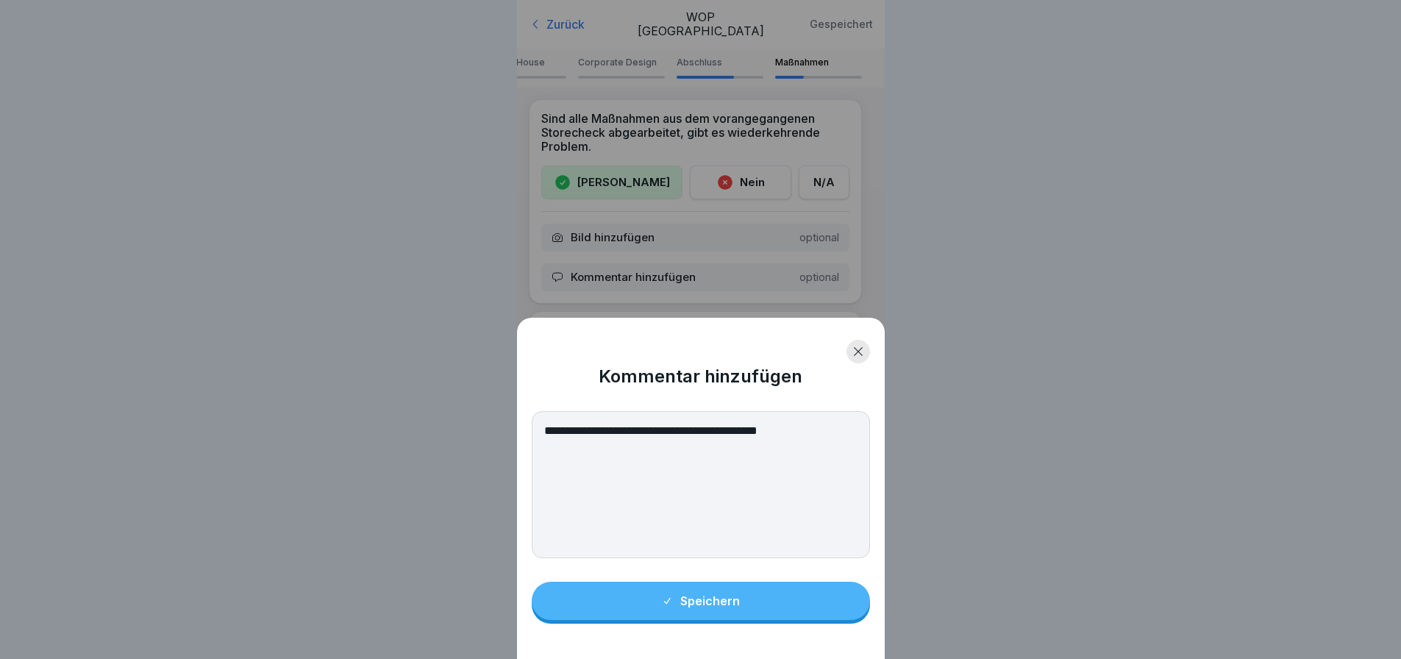
type textarea "**********"
click at [710, 607] on div "Speichern" at bounding box center [700, 600] width 79 height 13
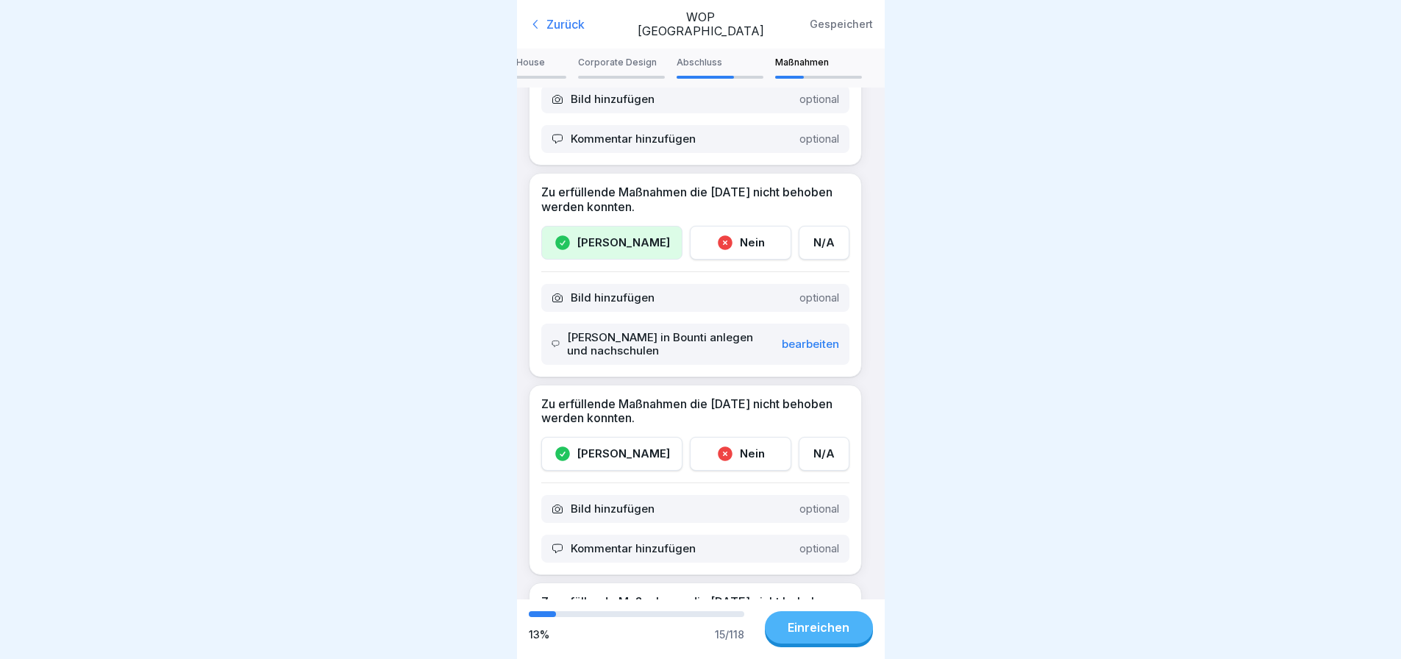
scroll to position [147, 0]
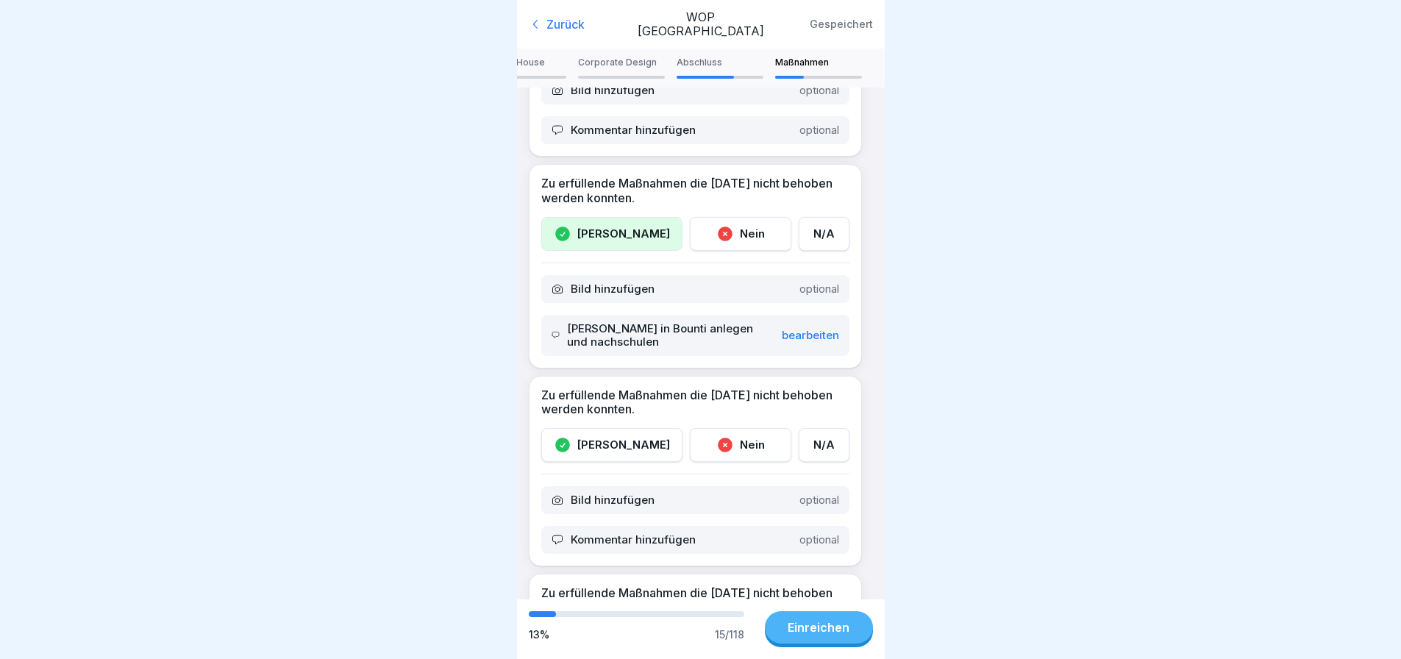
click at [820, 438] on div "N/A" at bounding box center [824, 445] width 51 height 34
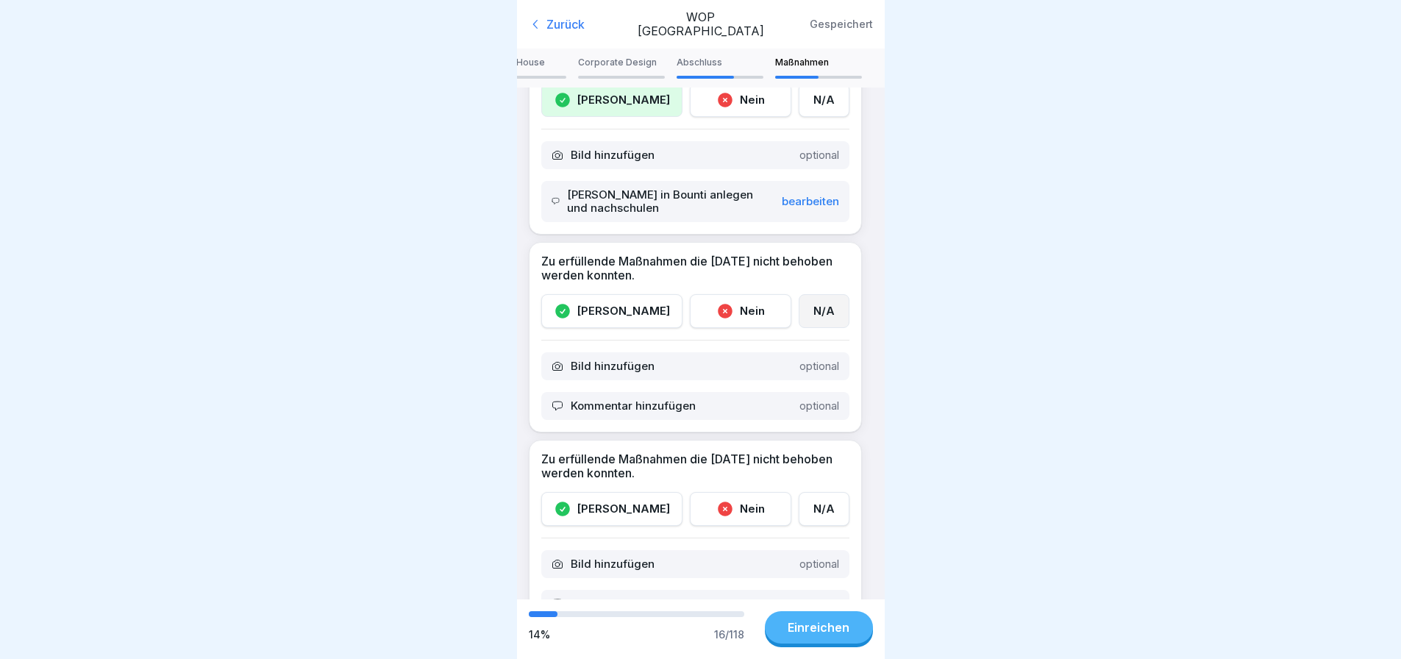
scroll to position [368, 0]
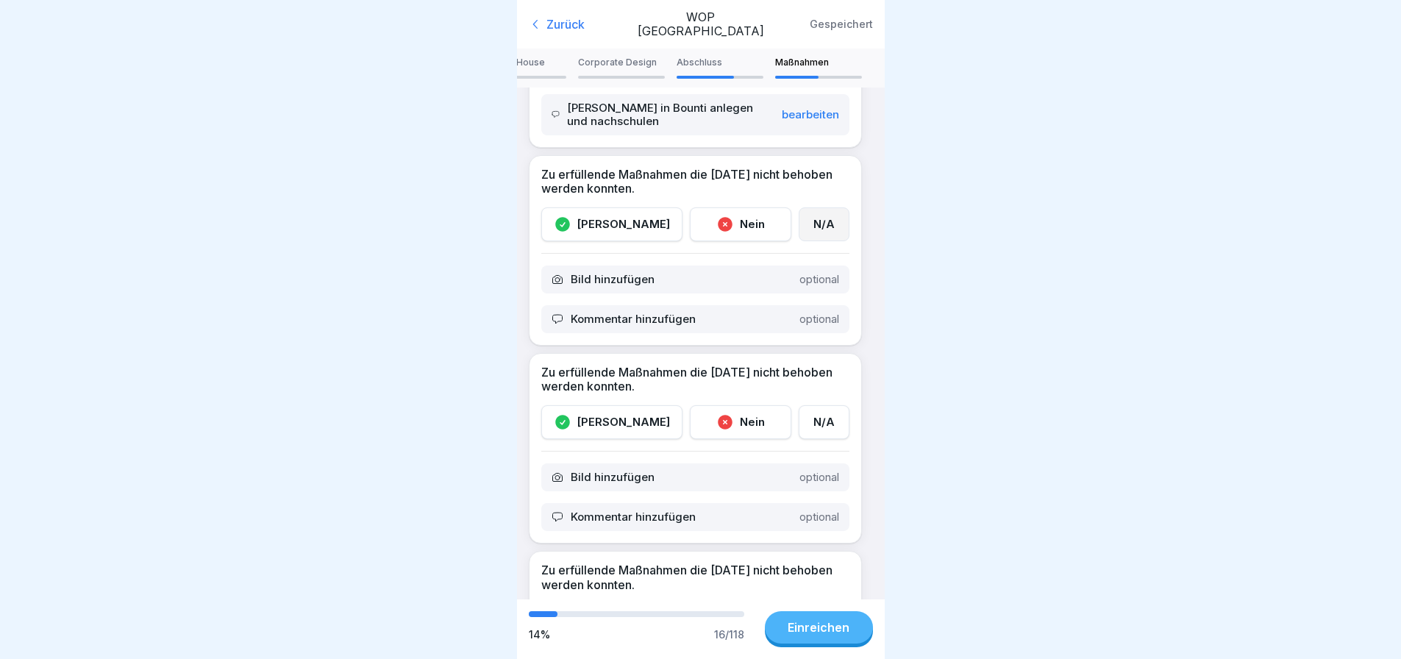
click at [816, 414] on div "N/A" at bounding box center [824, 422] width 51 height 34
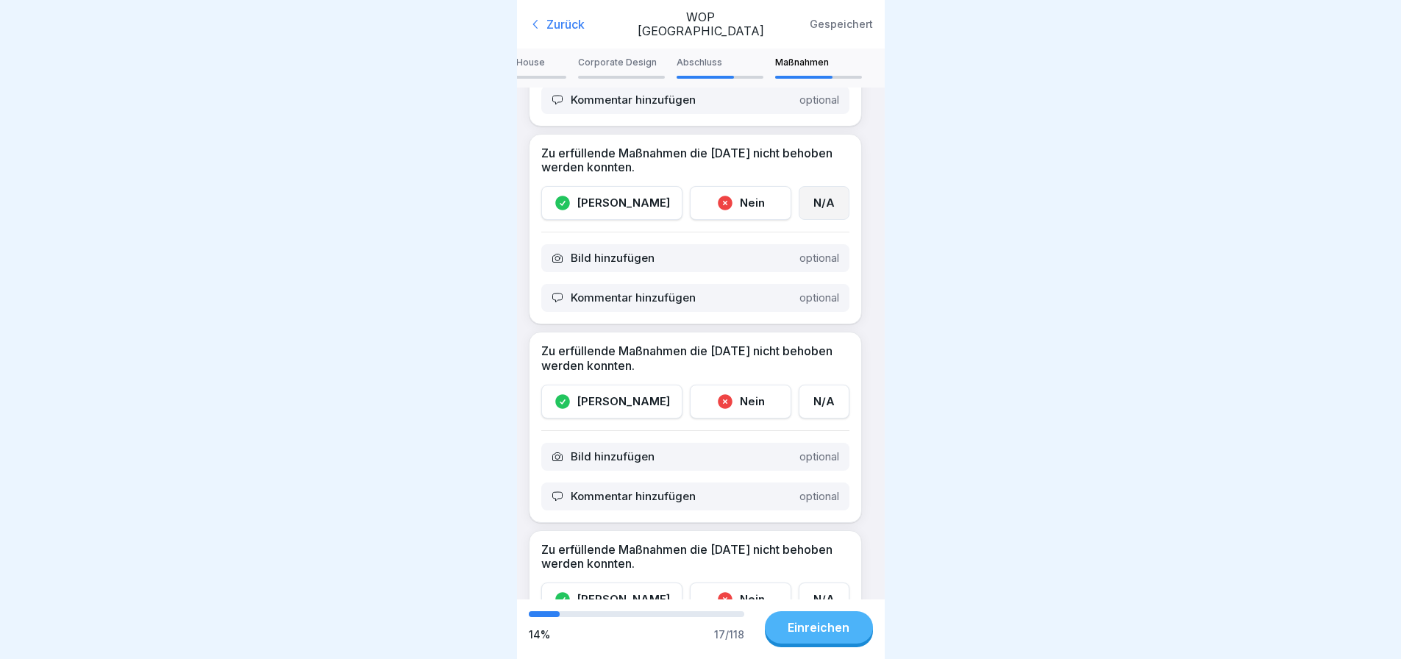
scroll to position [588, 0]
click at [818, 392] on div "N/A" at bounding box center [824, 400] width 51 height 34
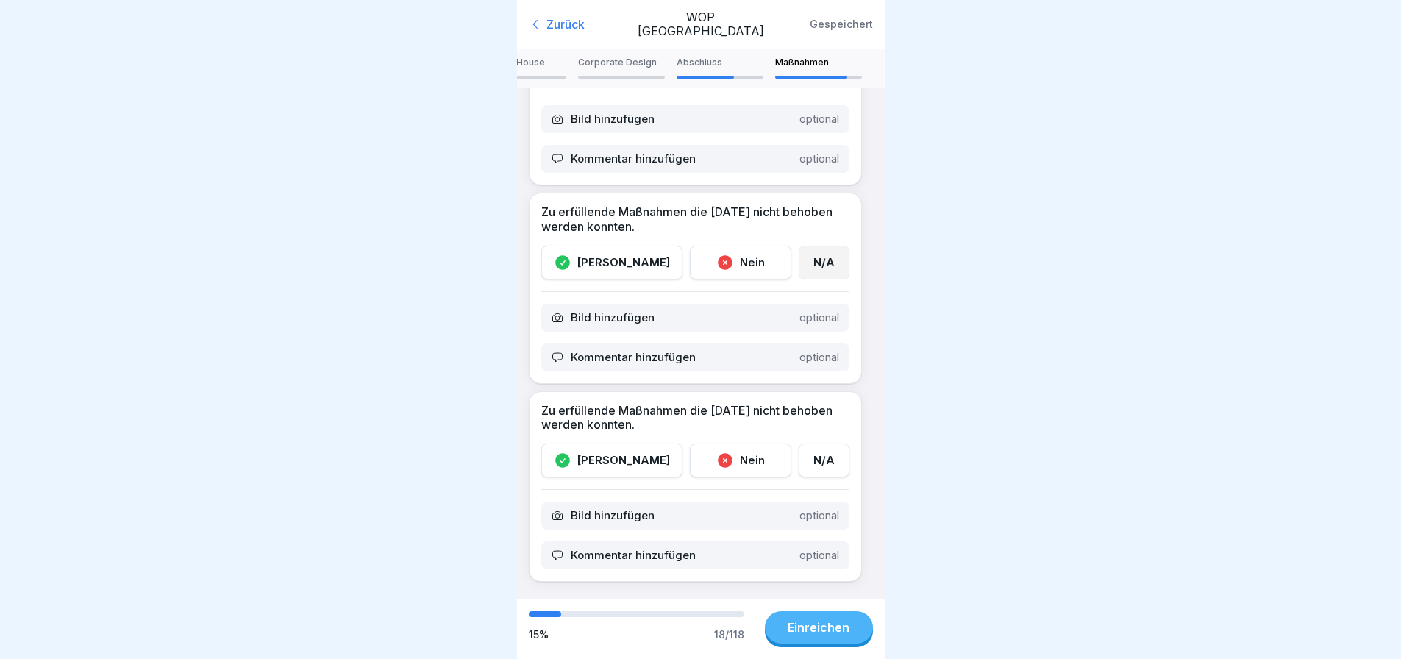
scroll to position [737, 0]
click at [806, 443] on div "N/A" at bounding box center [824, 460] width 51 height 34
click at [972, 510] on div at bounding box center [700, 329] width 1401 height 659
click at [537, 24] on icon at bounding box center [536, 24] width 15 height 15
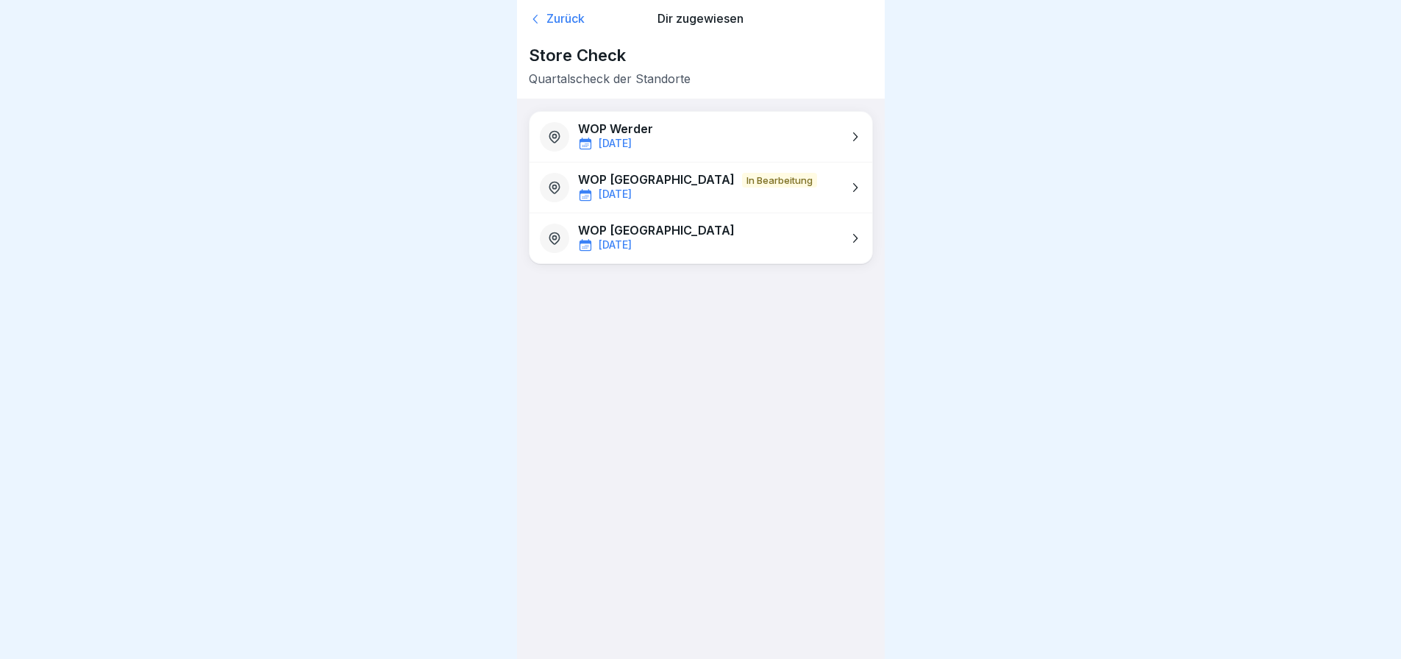
click at [675, 240] on div "morgen" at bounding box center [656, 245] width 157 height 15
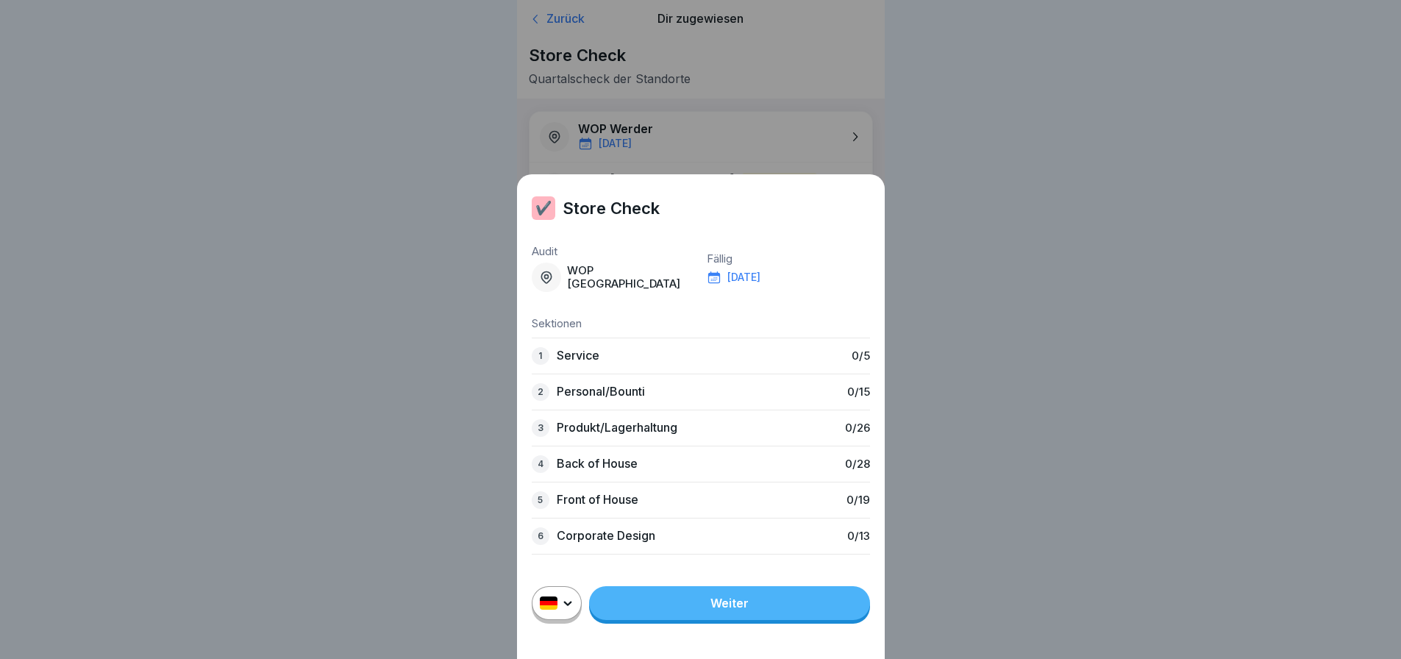
click at [786, 613] on link "Weiter" at bounding box center [729, 603] width 281 height 34
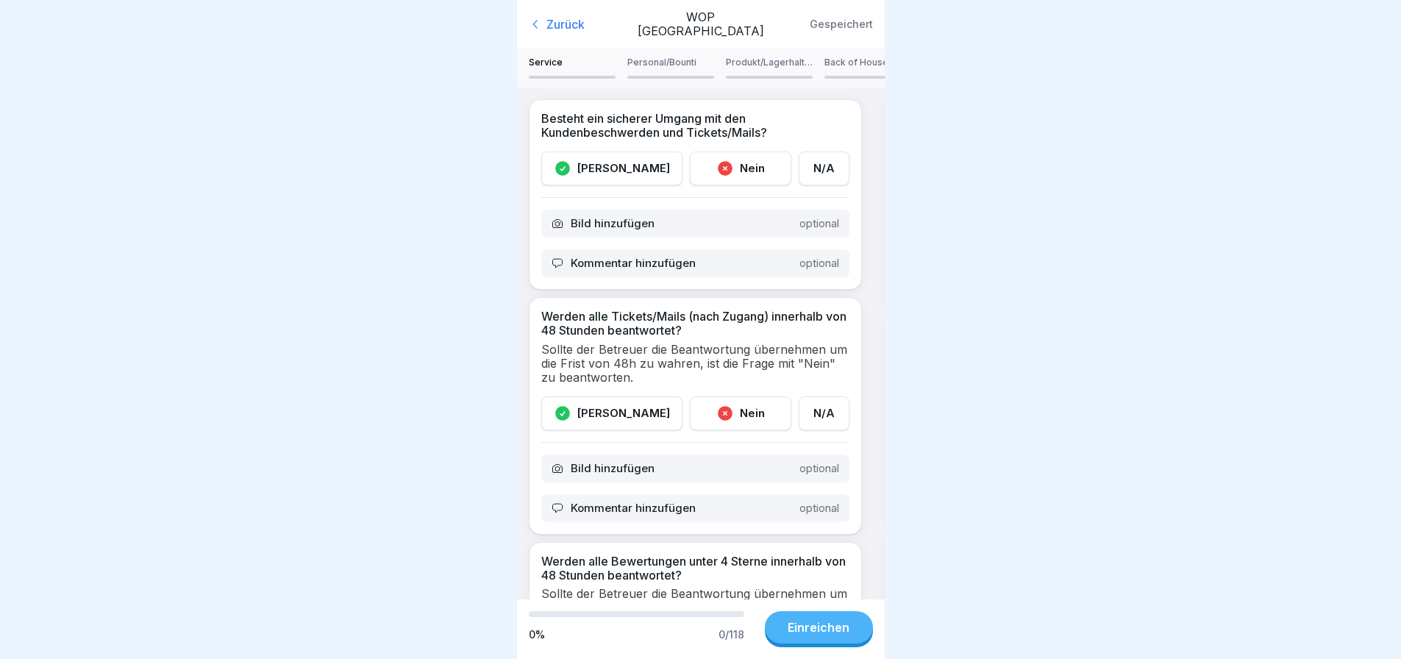
click at [613, 168] on div "Ja" at bounding box center [611, 168] width 141 height 34
click at [610, 415] on div "Ja" at bounding box center [611, 413] width 141 height 34
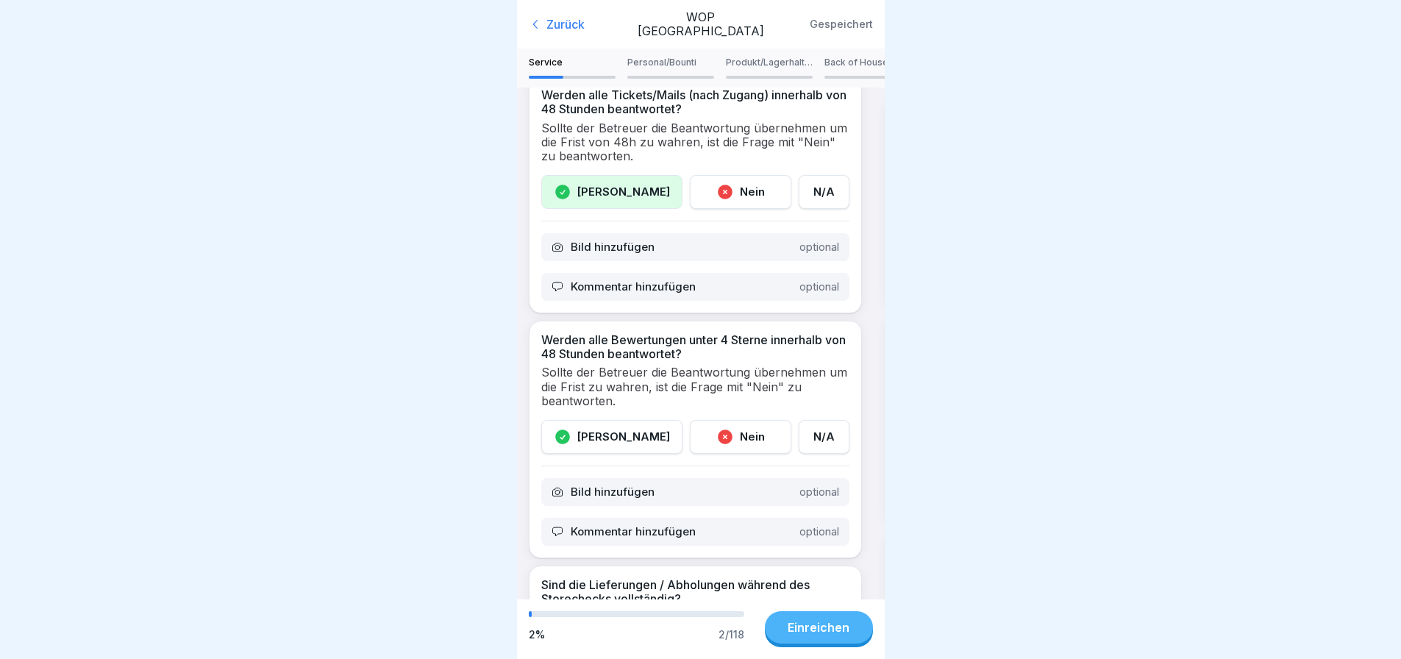
scroll to position [368, 0]
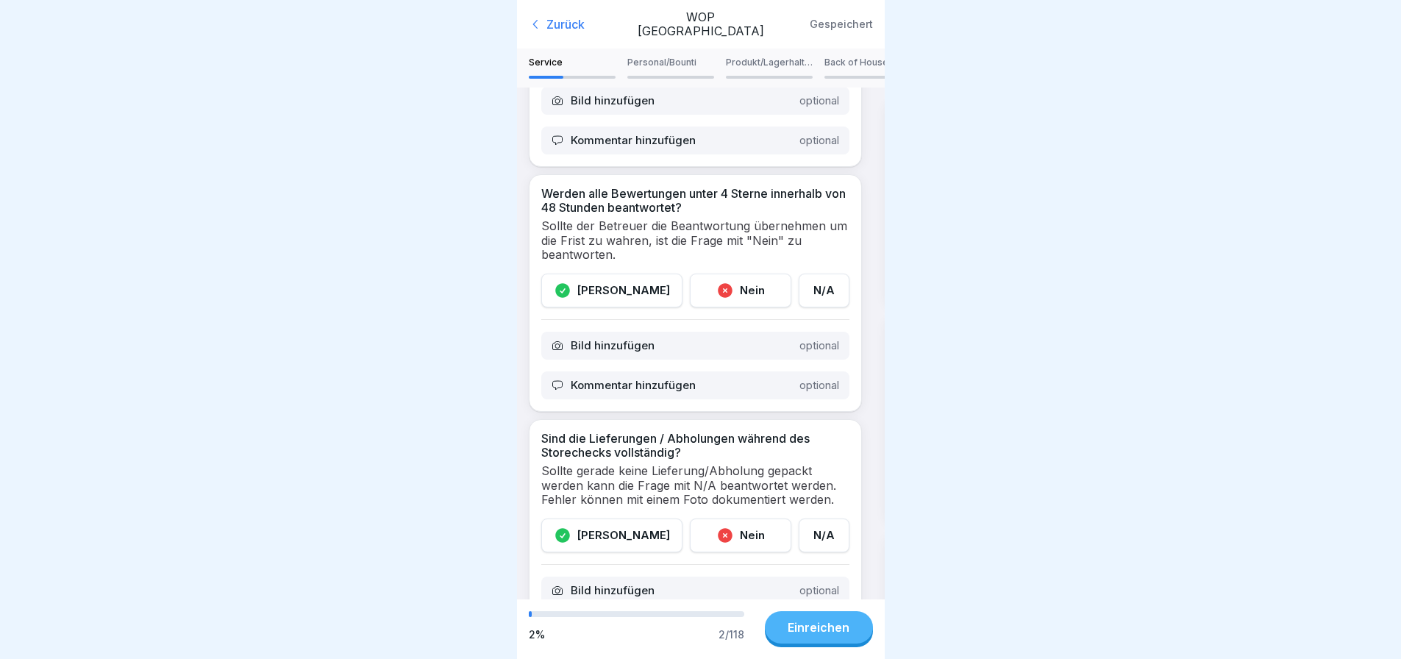
click at [570, 290] on icon at bounding box center [562, 290] width 15 height 15
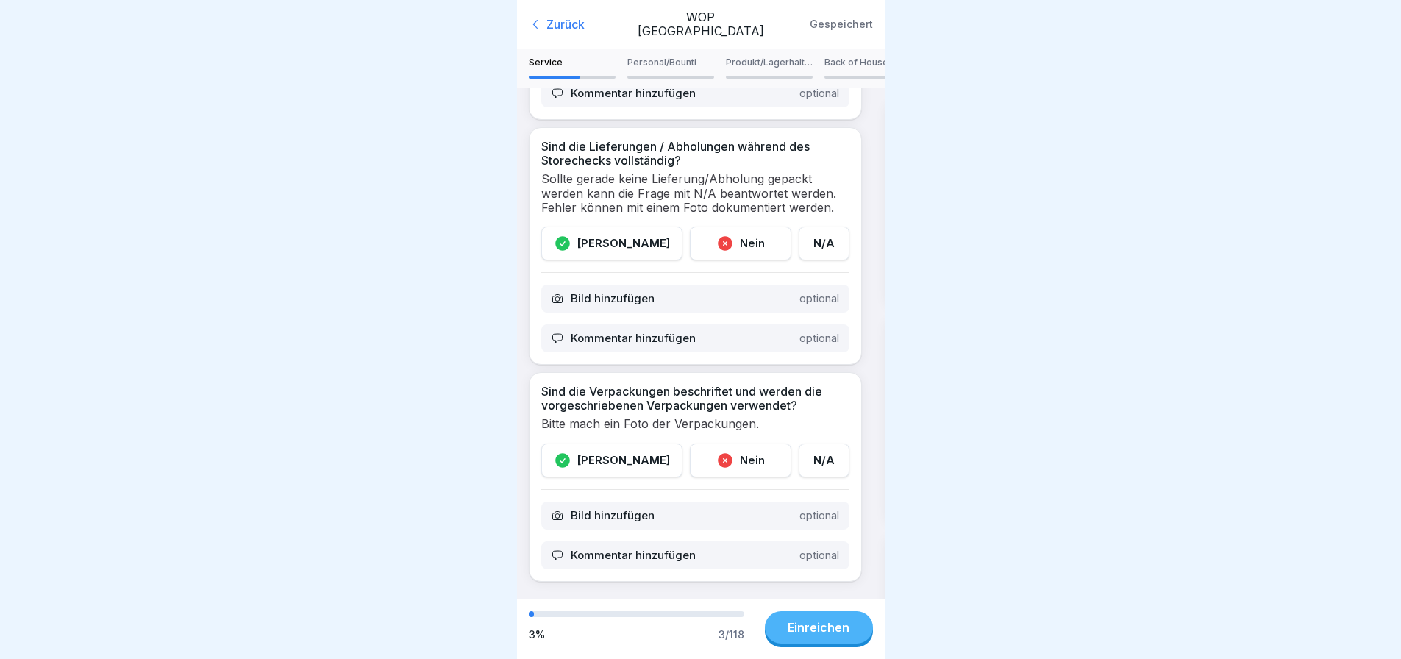
scroll to position [671, 0]
click at [669, 58] on p "Personal/Bounti" at bounding box center [670, 62] width 87 height 10
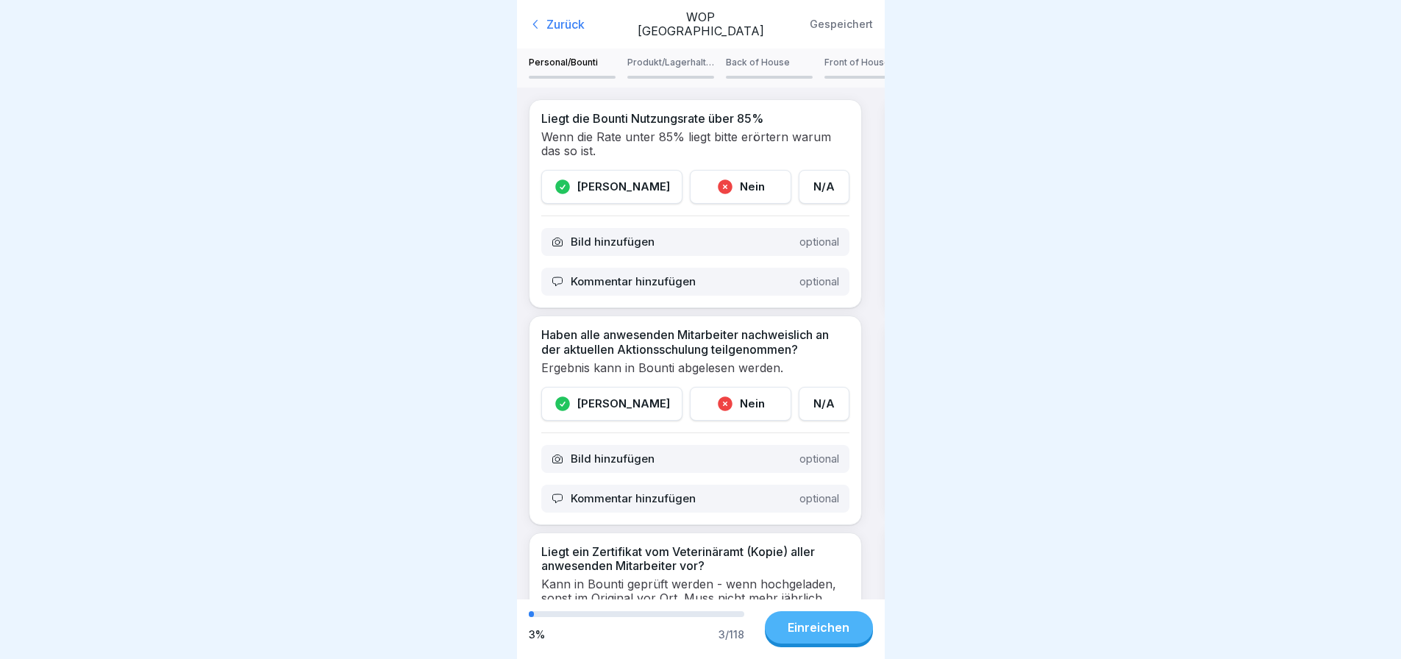
click at [724, 190] on div "Nein" at bounding box center [740, 187] width 101 height 34
click at [656, 281] on p "Kommentar hinzufügen" at bounding box center [633, 281] width 125 height 13
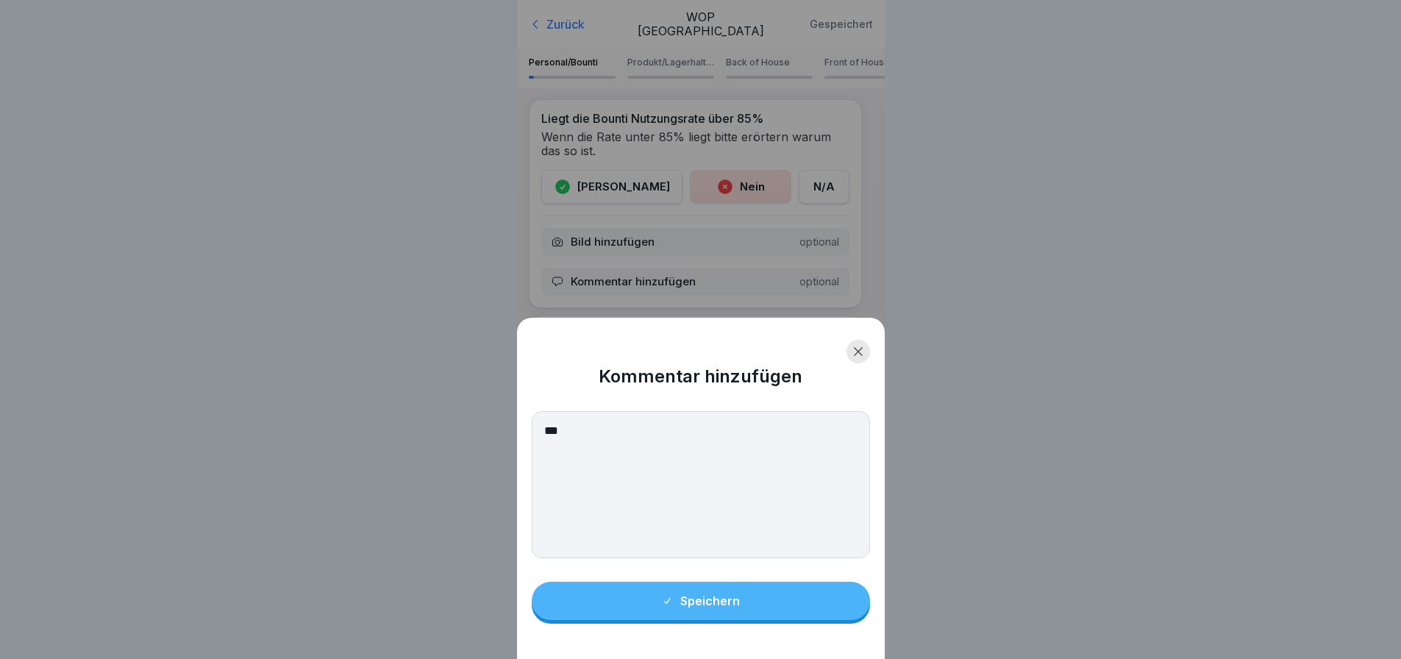
type textarea "***"
click at [711, 620] on button "Speichern" at bounding box center [701, 601] width 338 height 38
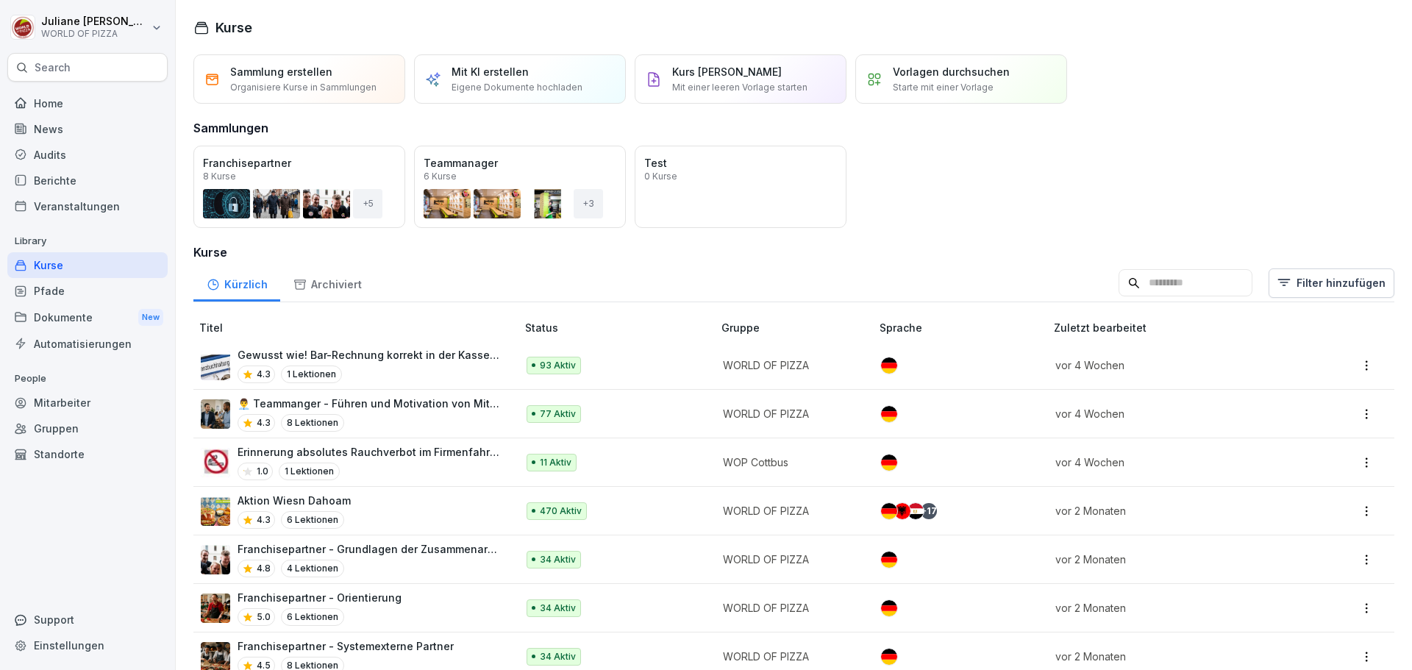
click at [71, 184] on div "Berichte" at bounding box center [87, 181] width 160 height 26
click at [59, 183] on div "Berichte" at bounding box center [87, 181] width 160 height 26
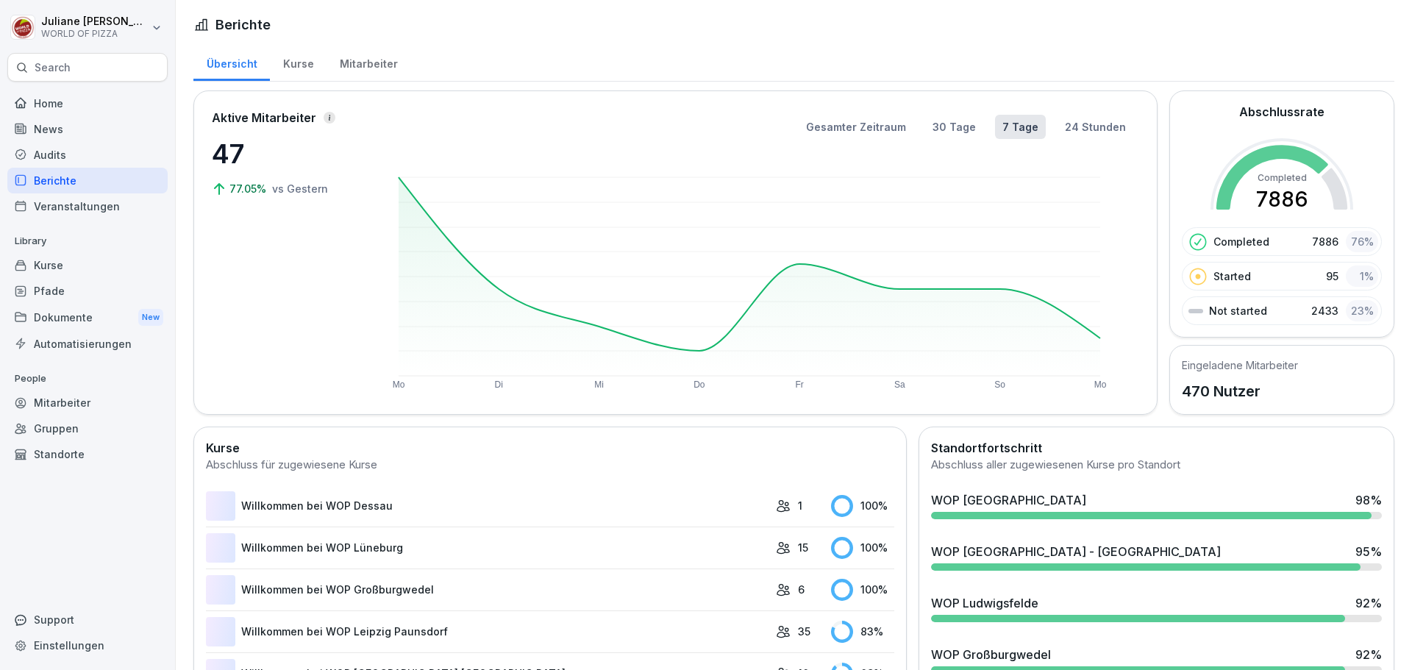
click at [49, 182] on div "Berichte" at bounding box center [87, 181] width 160 height 26
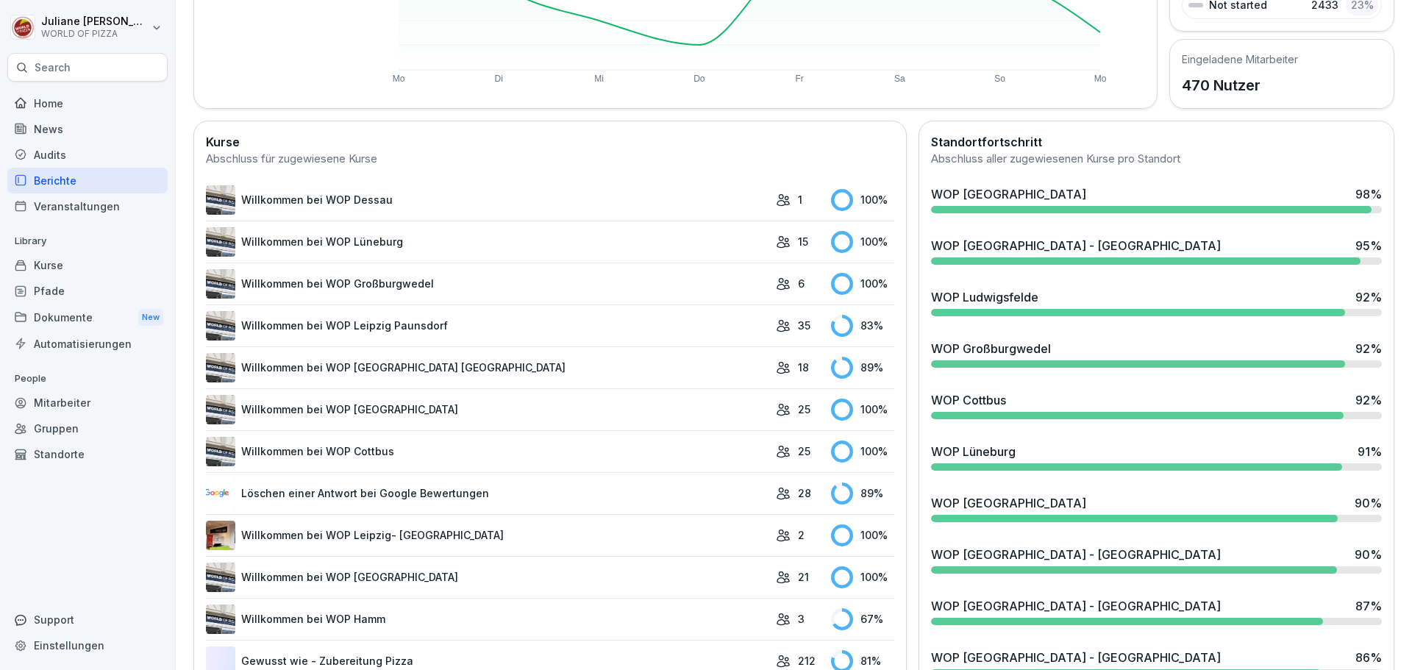
scroll to position [368, 0]
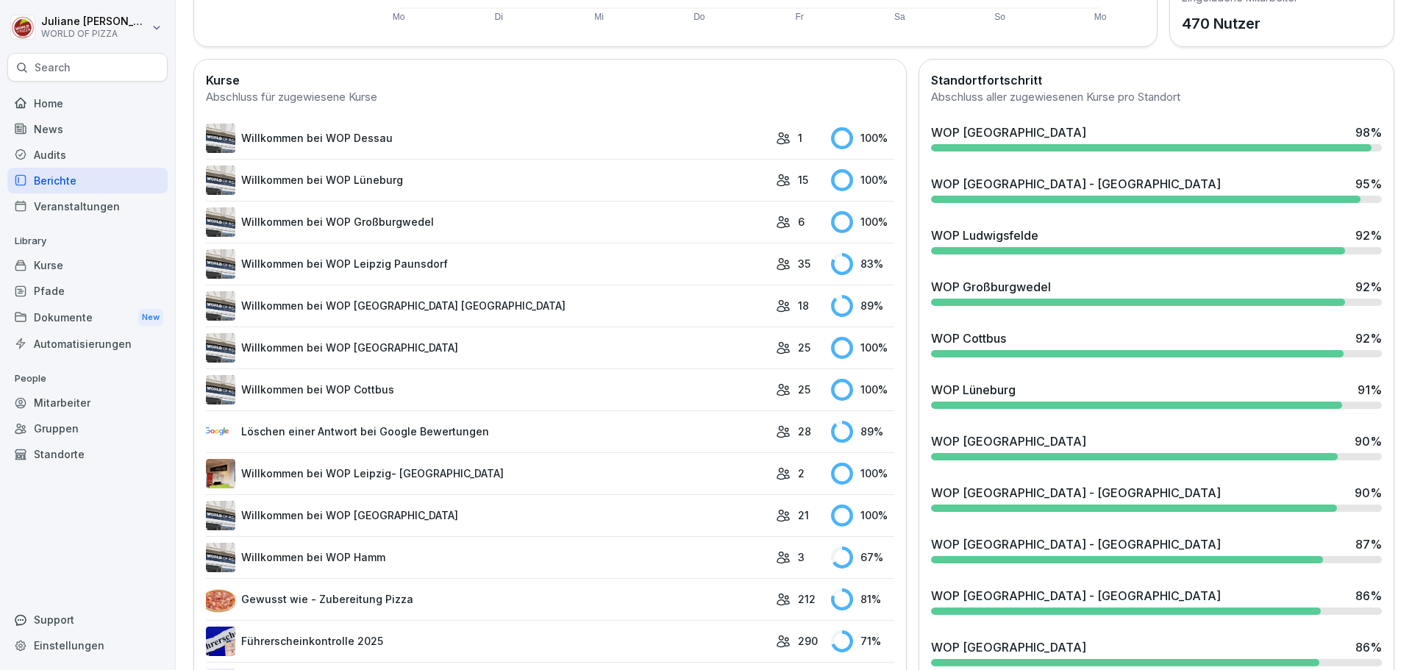
click at [79, 407] on div "Mitarbeiter" at bounding box center [87, 403] width 160 height 26
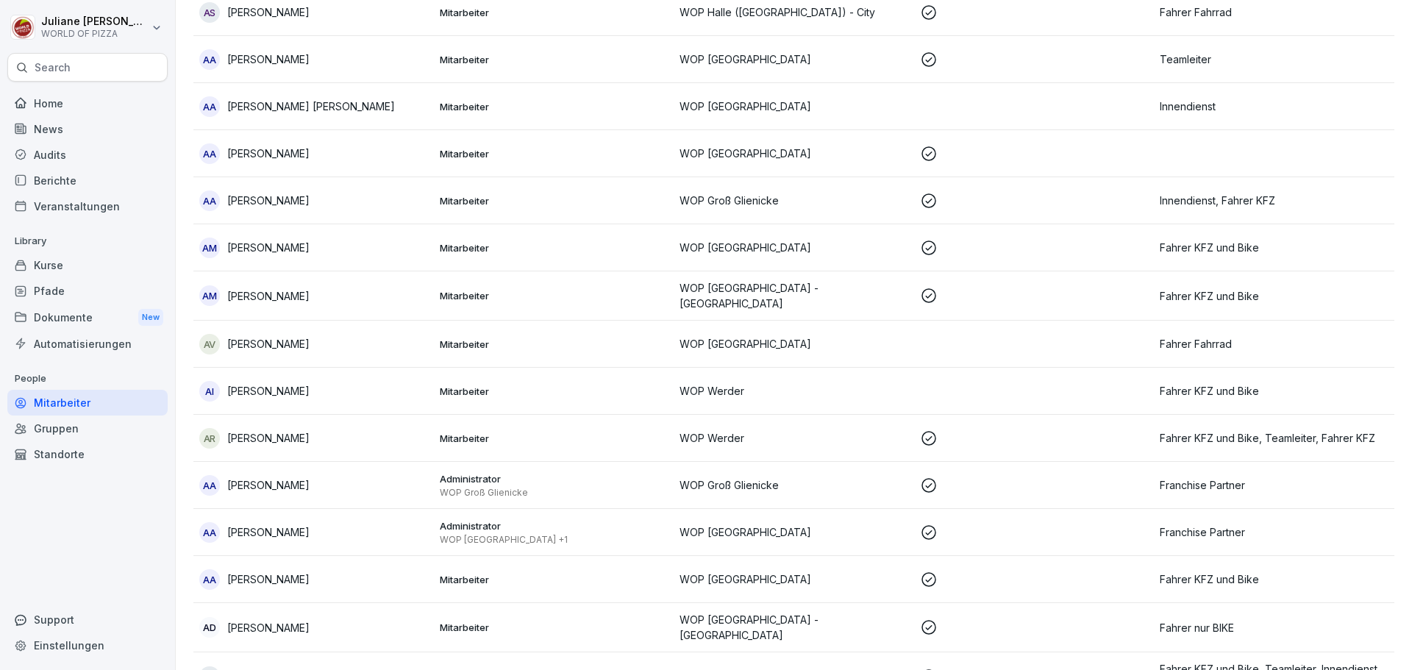
scroll to position [15, 0]
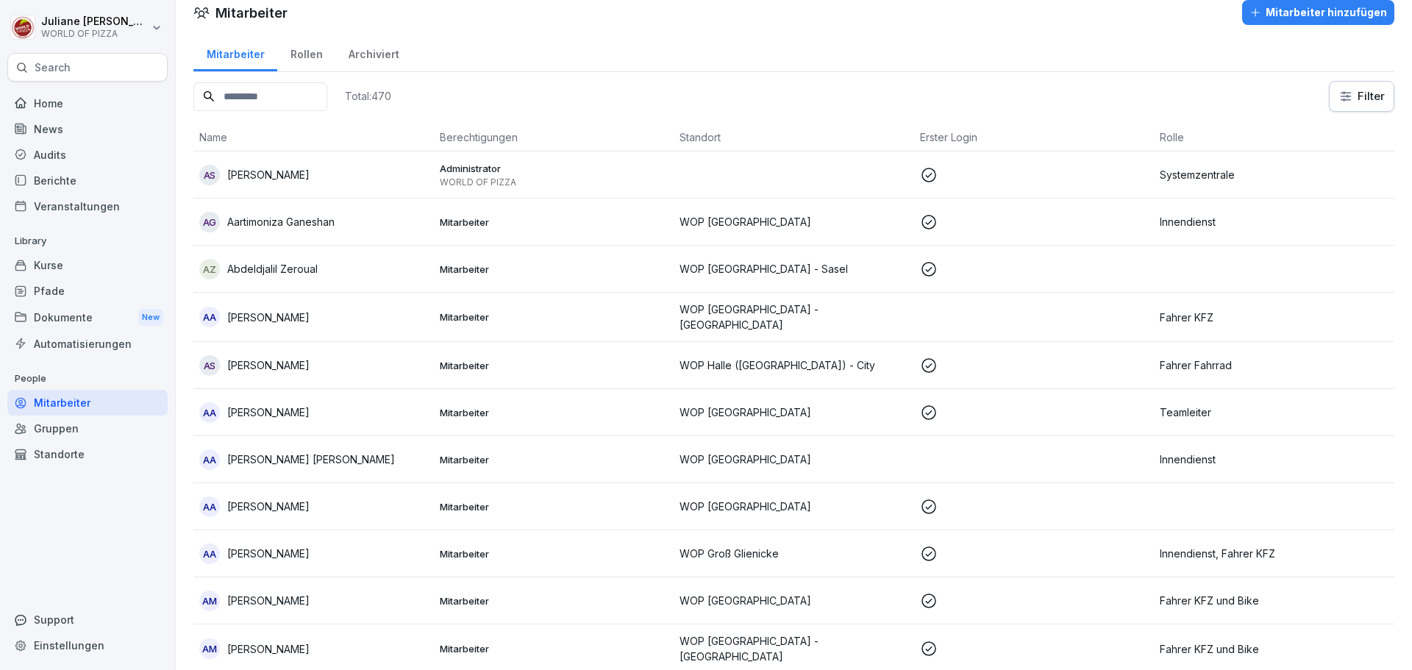
click at [240, 101] on input at bounding box center [260, 96] width 134 height 29
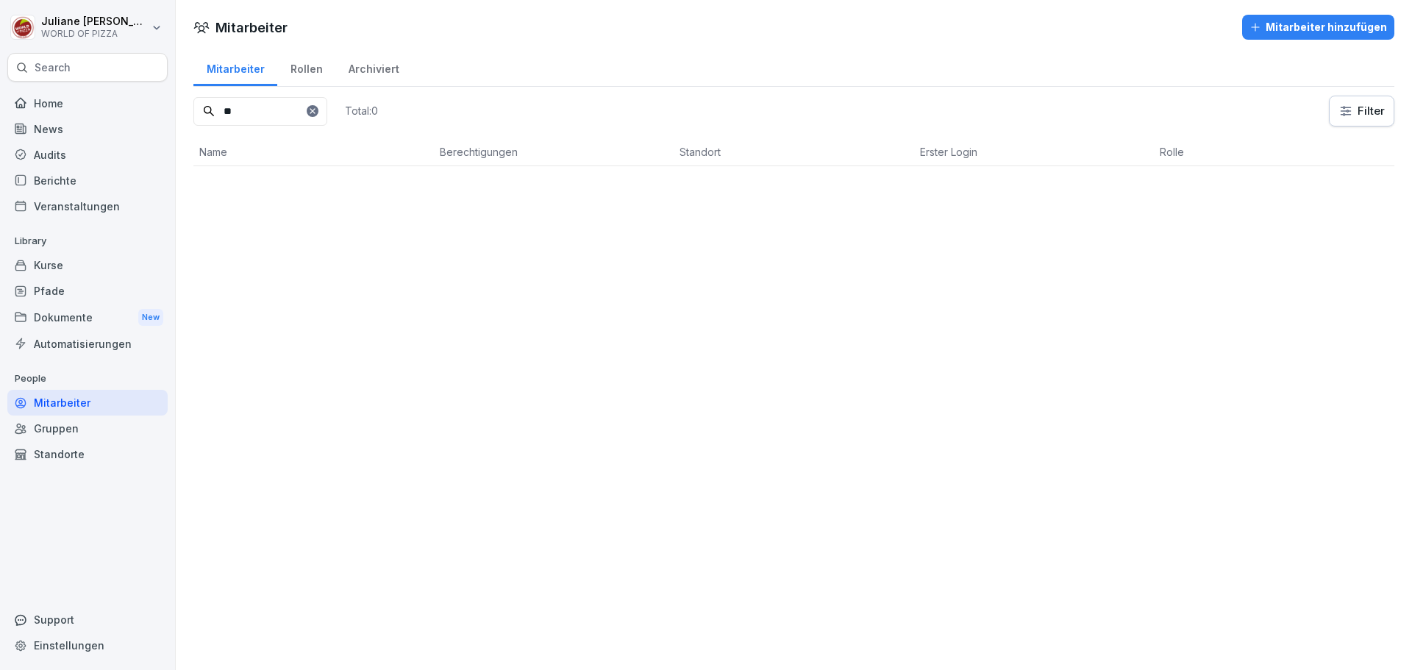
type input "*"
click at [289, 186] on p "Haidari Fawad" at bounding box center [261, 189] width 69 height 15
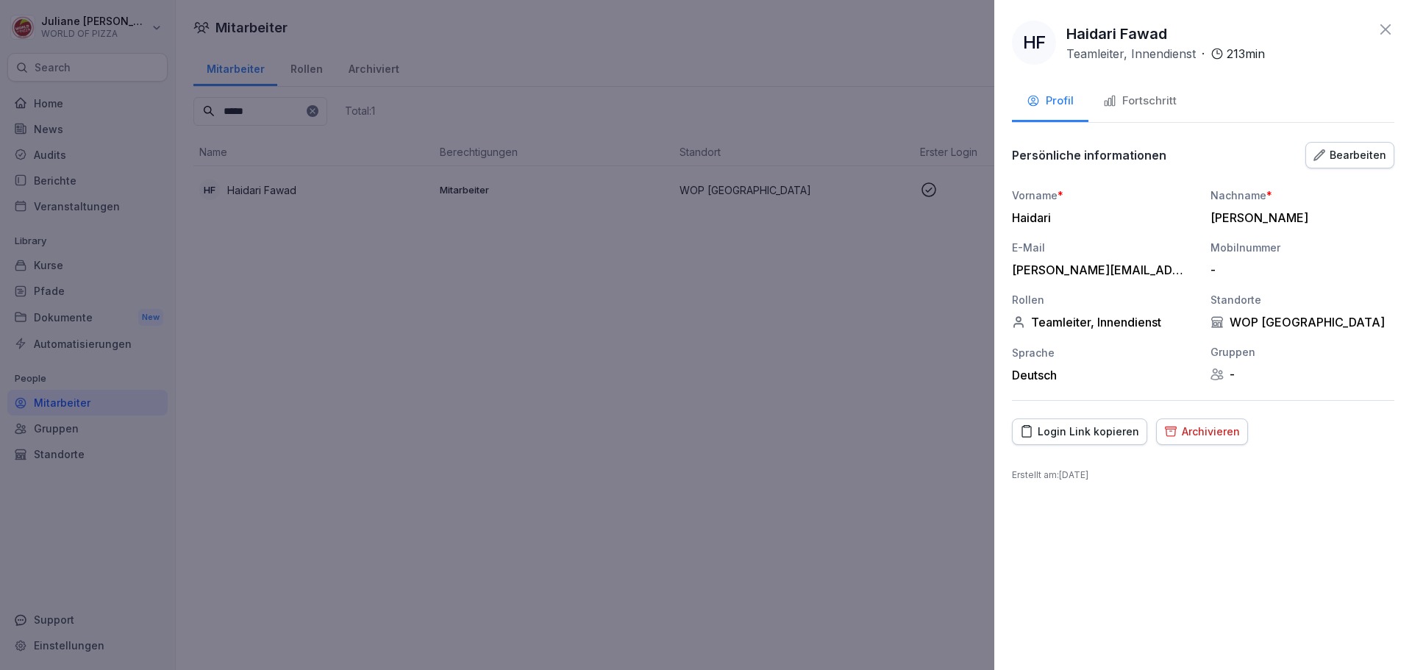
click at [1159, 97] on div "Fortschritt" at bounding box center [1140, 101] width 74 height 17
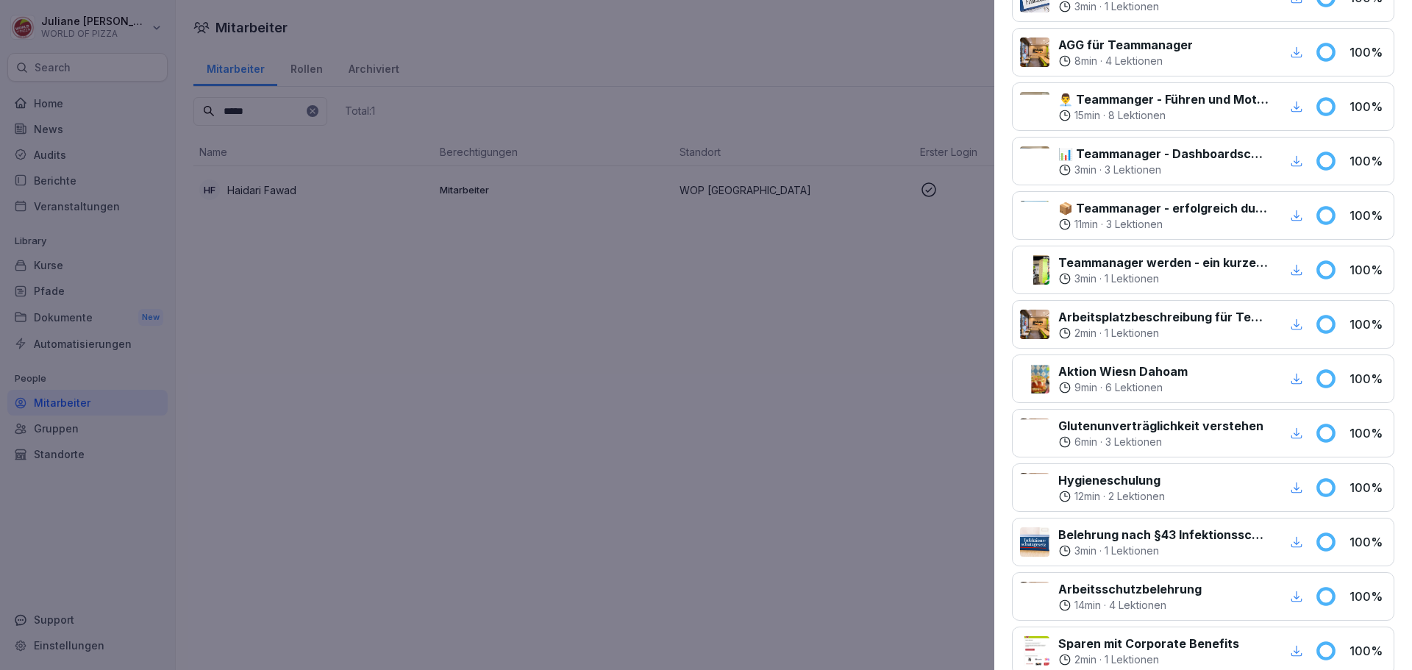
scroll to position [294, 0]
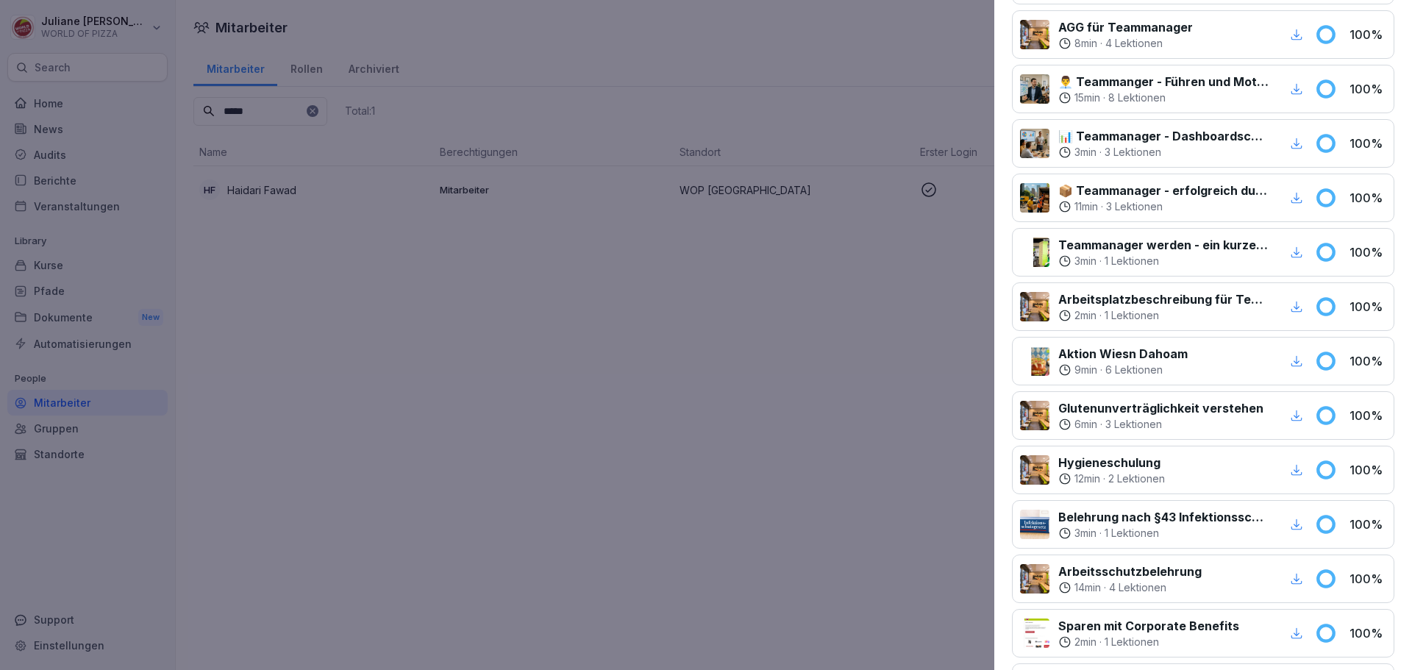
click at [793, 318] on div at bounding box center [706, 335] width 1412 height 670
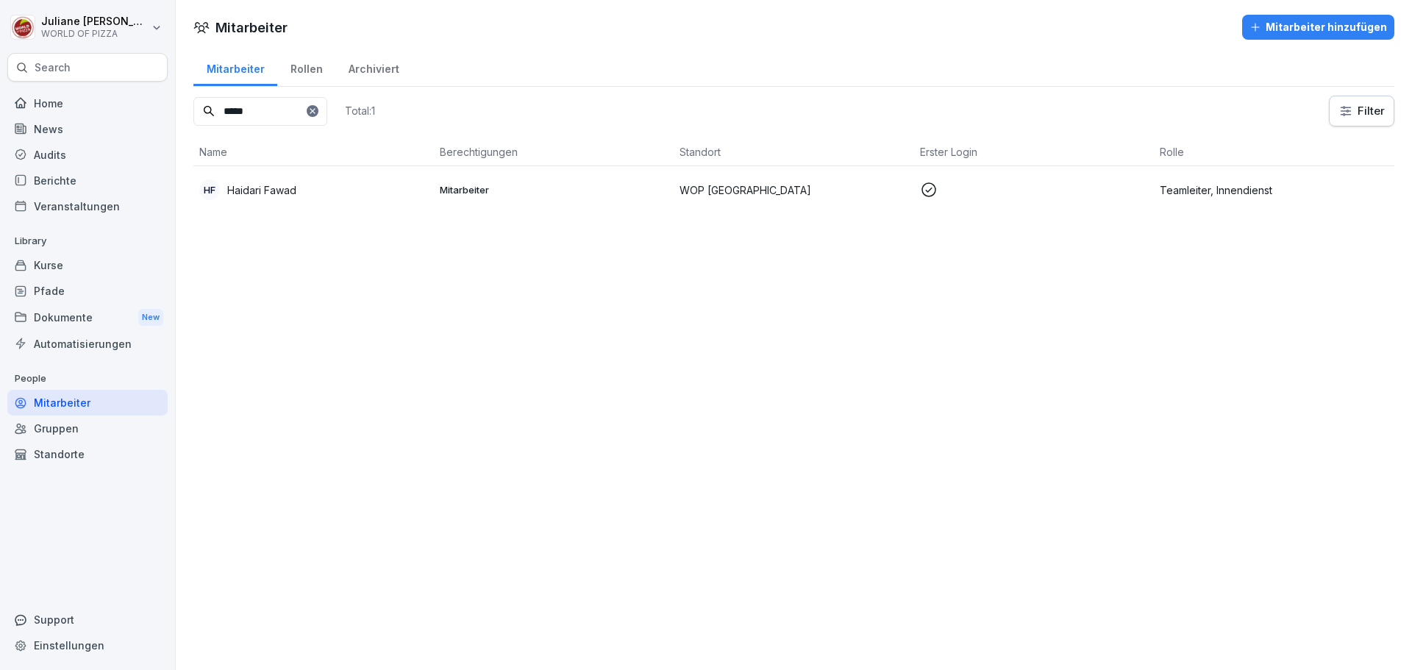
click at [263, 113] on input "*****" at bounding box center [260, 111] width 134 height 29
click at [268, 112] on input "*****" at bounding box center [260, 111] width 134 height 29
drag, startPoint x: 275, startPoint y: 118, endPoint x: 192, endPoint y: 121, distance: 83.1
click at [192, 121] on div "Mitarbeiter Rollen Archiviert ***** Total: 1 Filter Name Berechtigungen Standor…" at bounding box center [794, 137] width 1236 height 176
type input "*******"
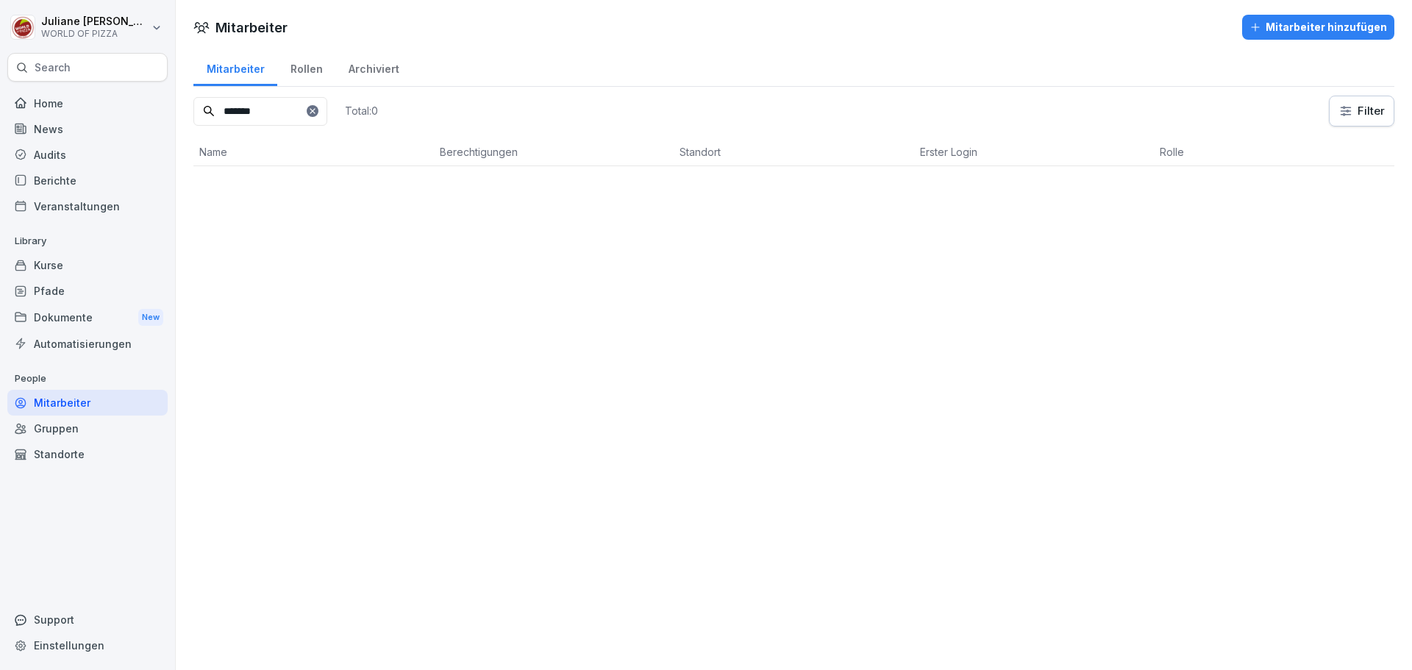
click at [76, 457] on div "Standorte" at bounding box center [87, 454] width 160 height 26
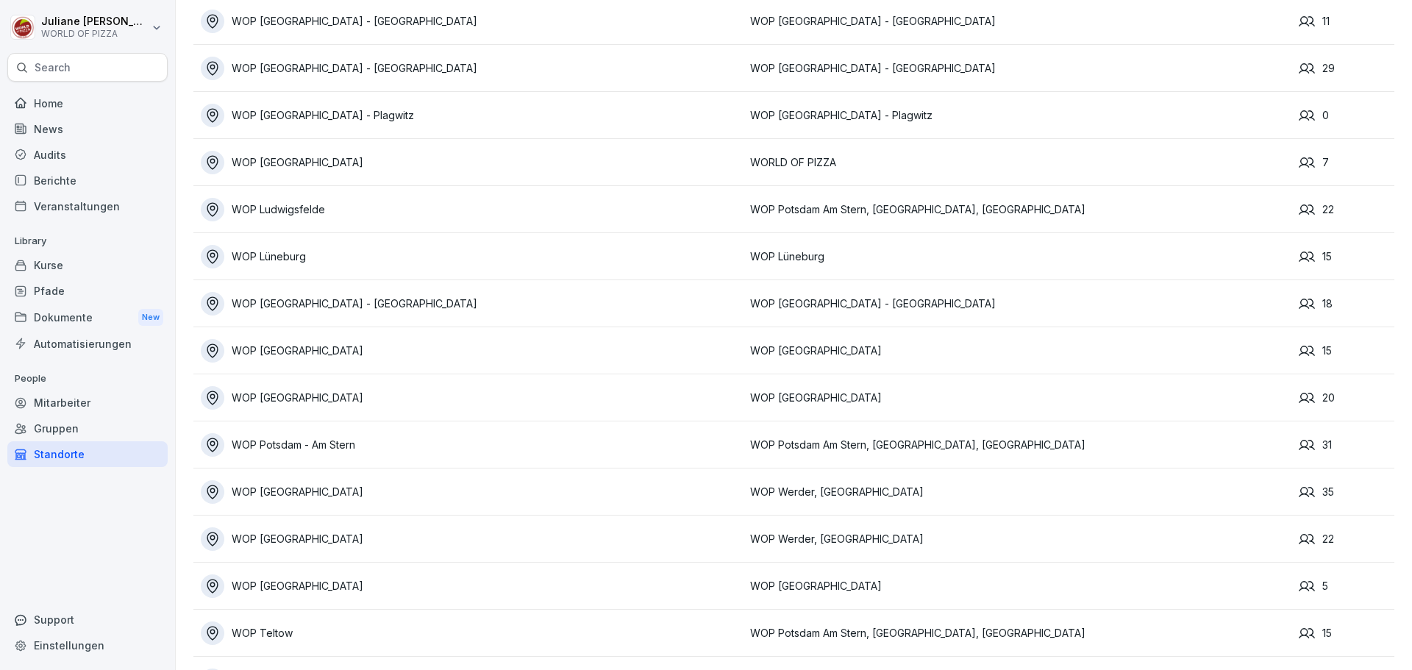
scroll to position [982, 0]
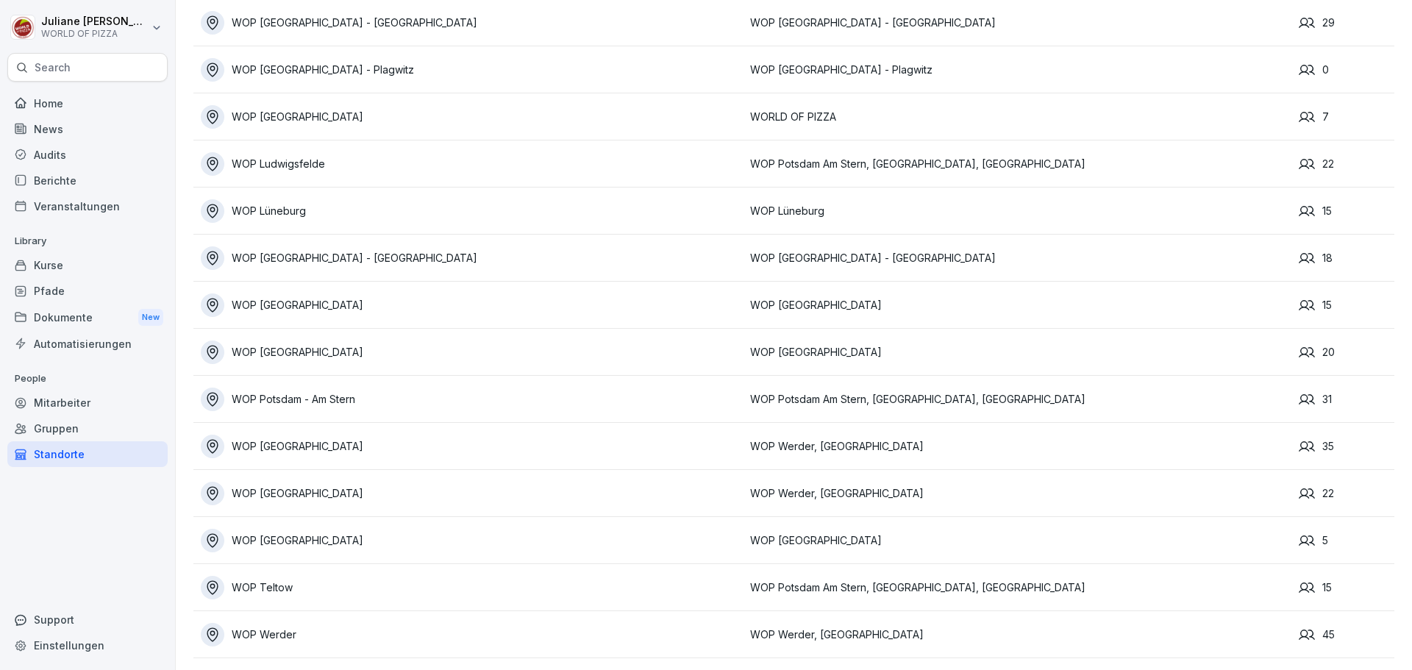
click at [302, 438] on div "WOP [GEOGRAPHIC_DATA]" at bounding box center [472, 447] width 542 height 24
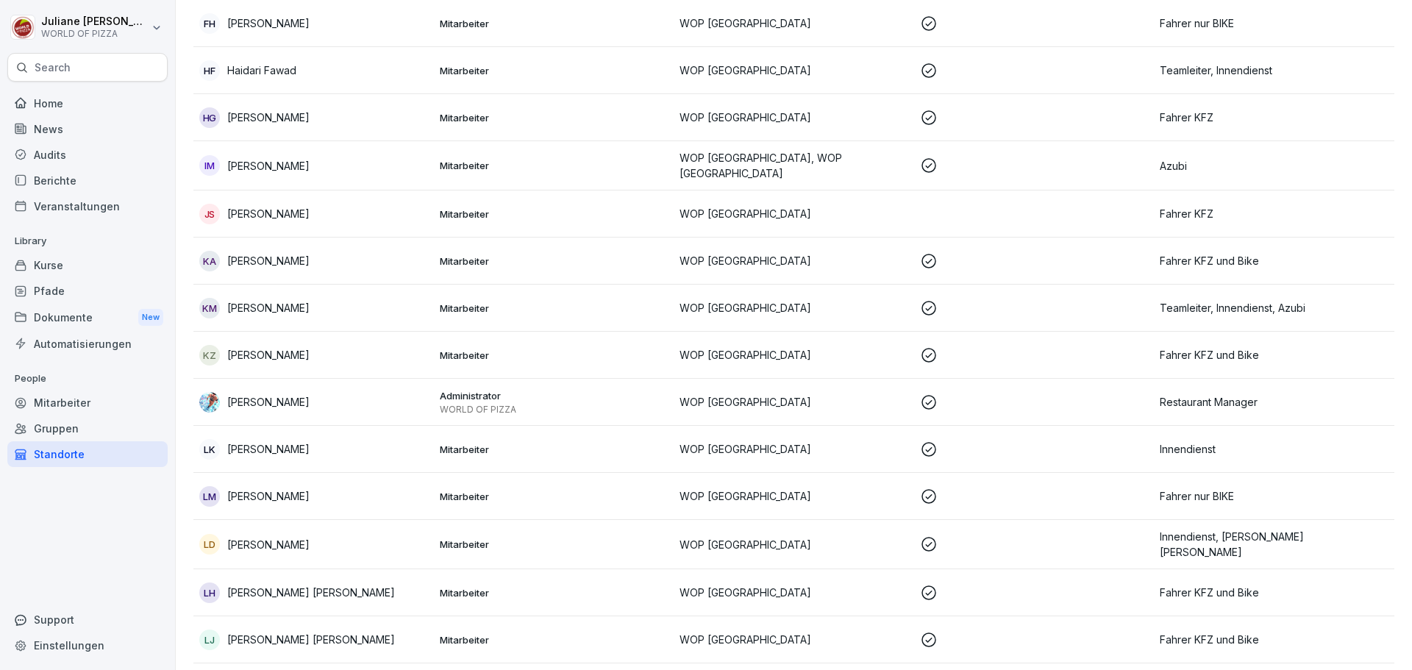
scroll to position [615, 0]
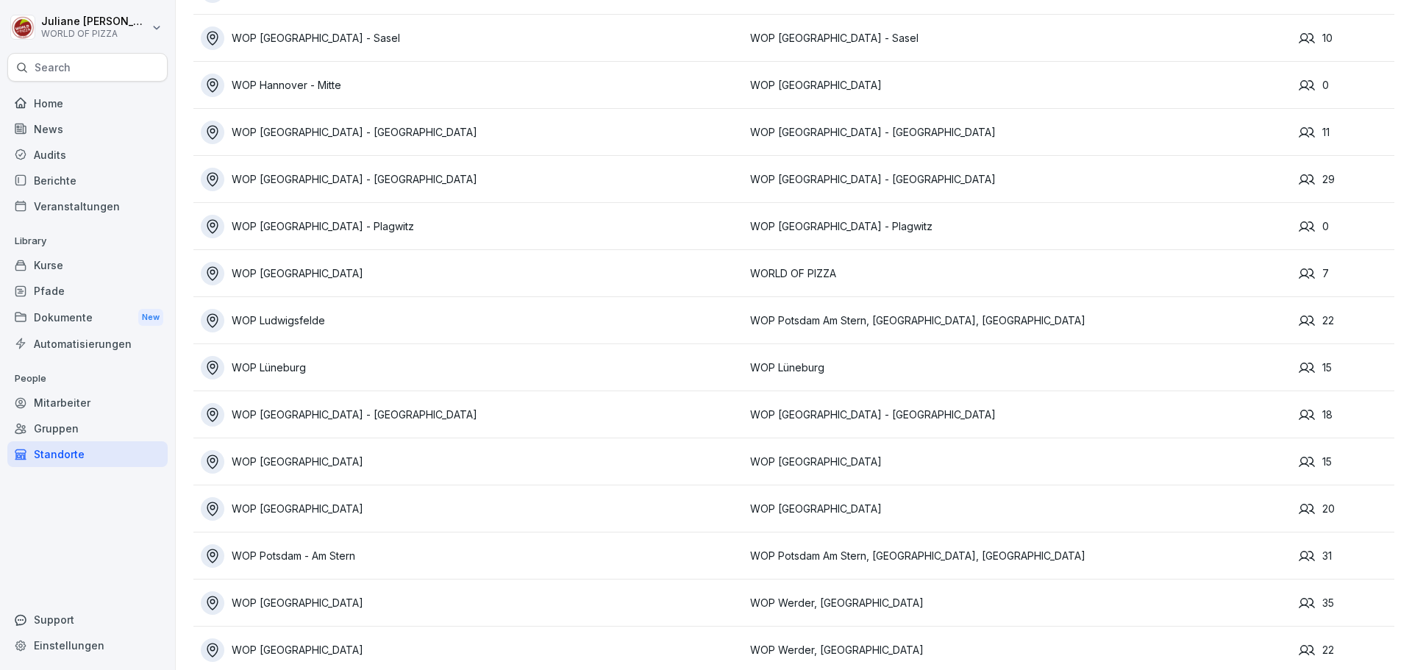
scroll to position [982, 0]
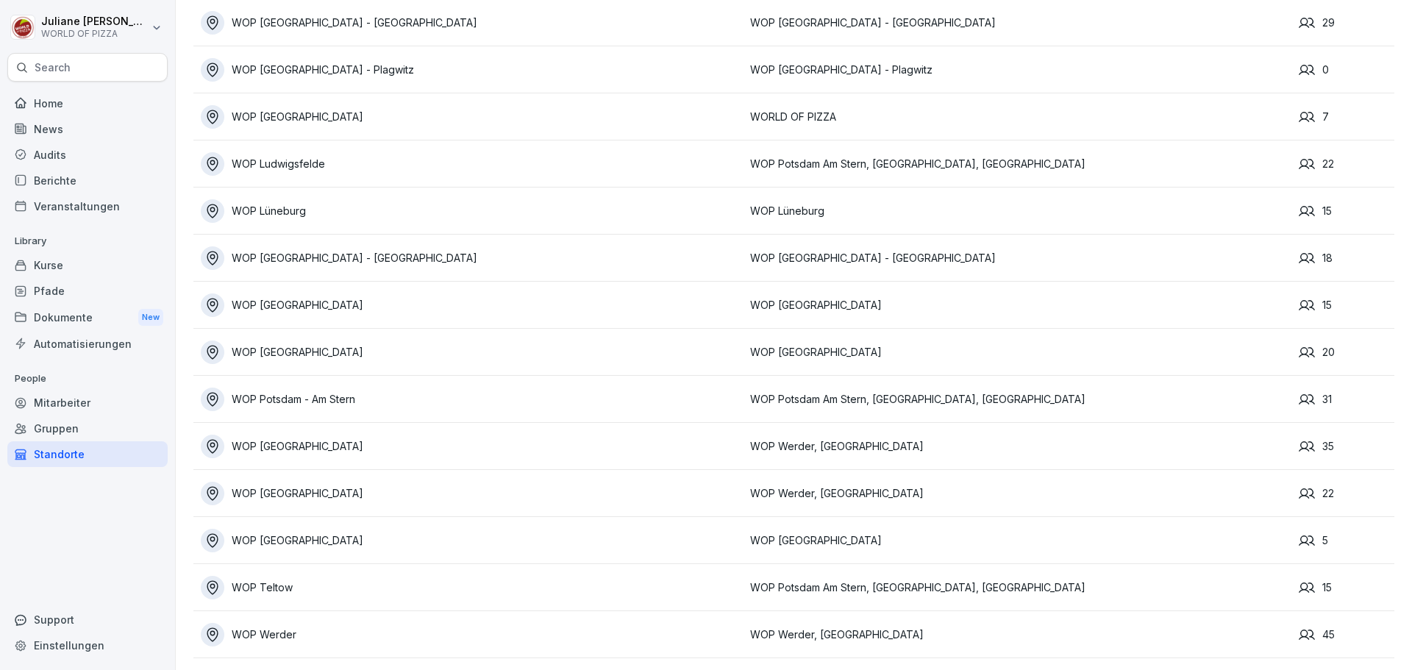
click at [77, 185] on div "Berichte" at bounding box center [87, 181] width 160 height 26
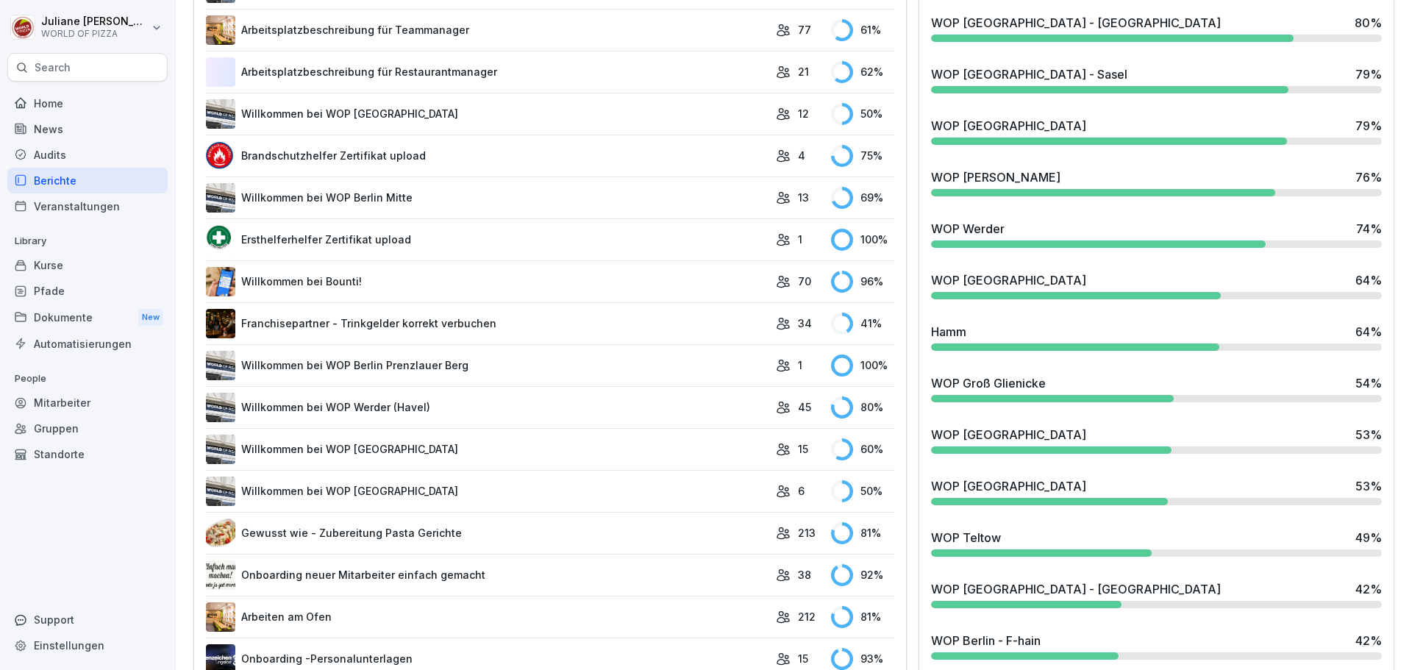
scroll to position [1120, 0]
